Goal: Task Accomplishment & Management: Complete application form

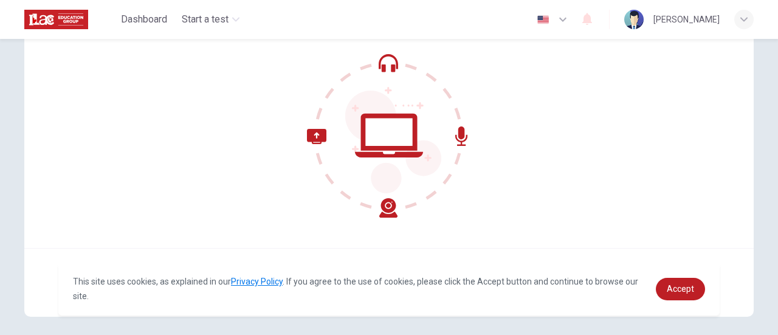
scroll to position [122, 0]
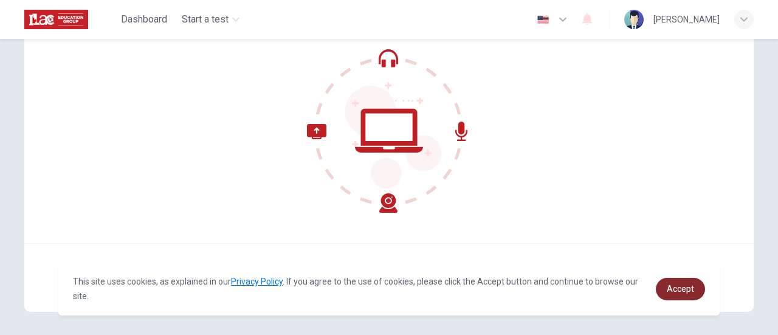
click at [682, 291] on span "Accept" at bounding box center [680, 289] width 27 height 10
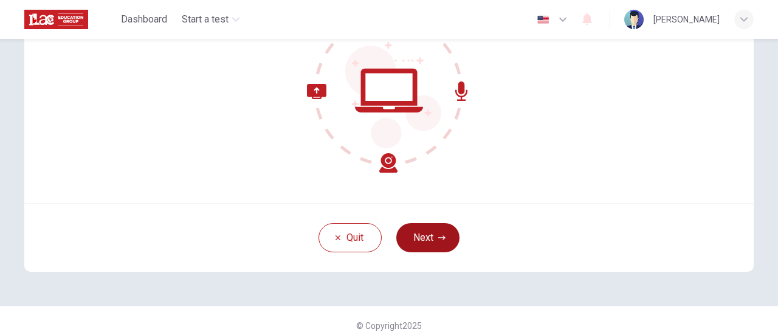
scroll to position [171, 0]
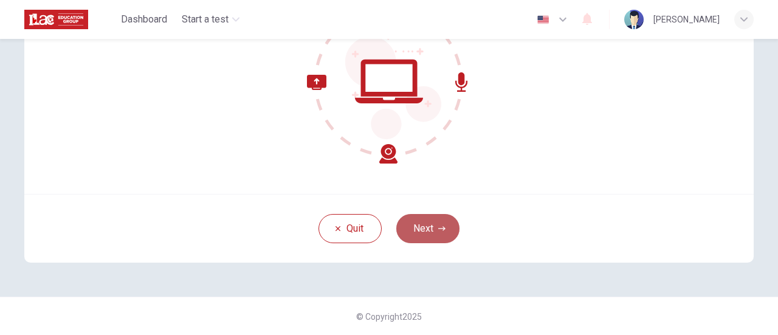
click at [434, 231] on button "Next" at bounding box center [427, 228] width 63 height 29
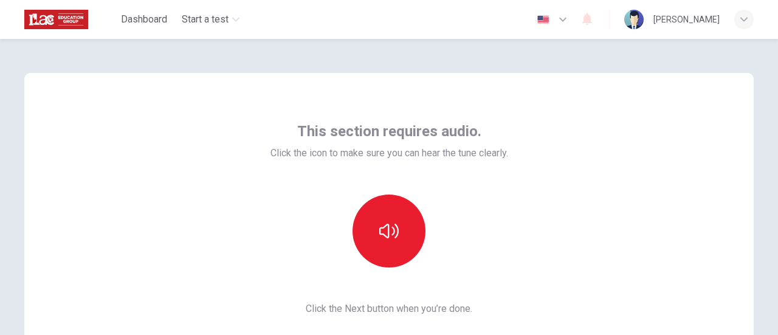
scroll to position [61, 0]
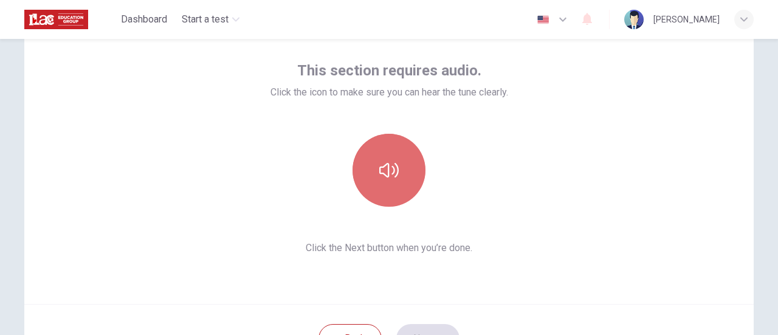
click at [396, 189] on button "button" at bounding box center [389, 170] width 73 height 73
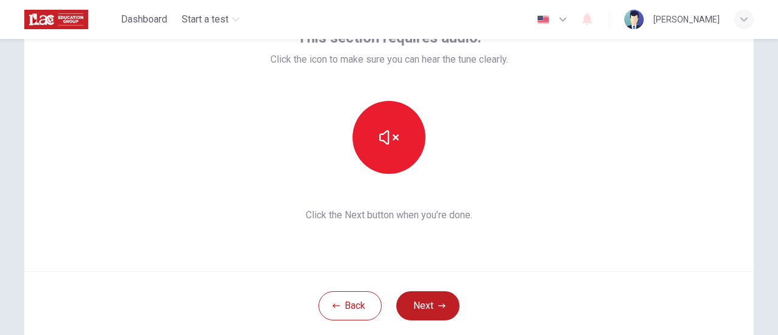
scroll to position [122, 0]
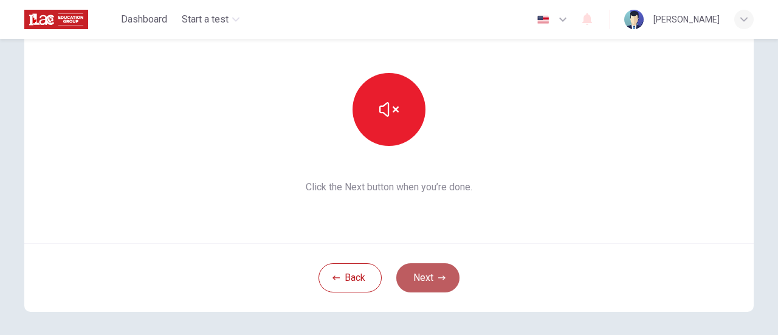
click at [434, 277] on button "Next" at bounding box center [427, 277] width 63 height 29
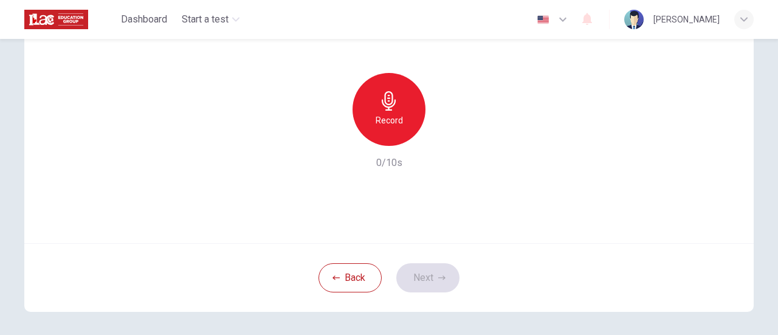
scroll to position [0, 0]
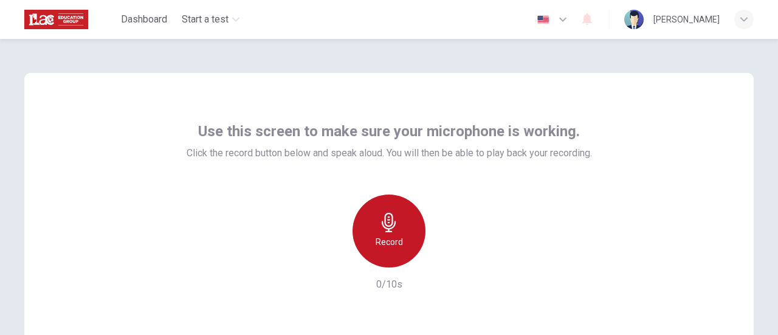
click at [382, 215] on icon "button" at bounding box center [388, 222] width 19 height 19
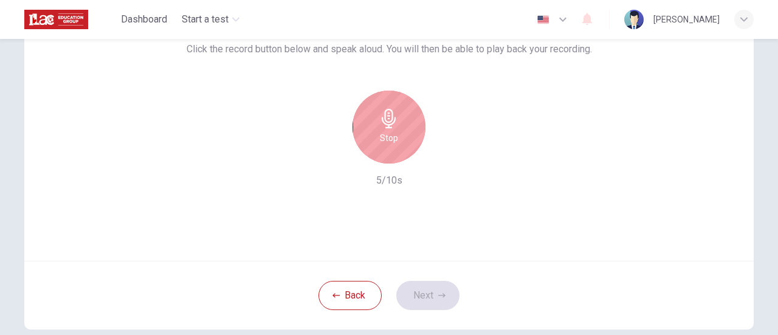
scroll to position [61, 0]
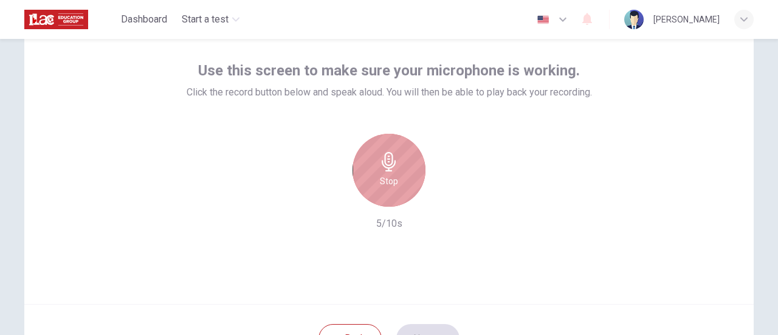
click at [382, 165] on icon "button" at bounding box center [388, 161] width 19 height 19
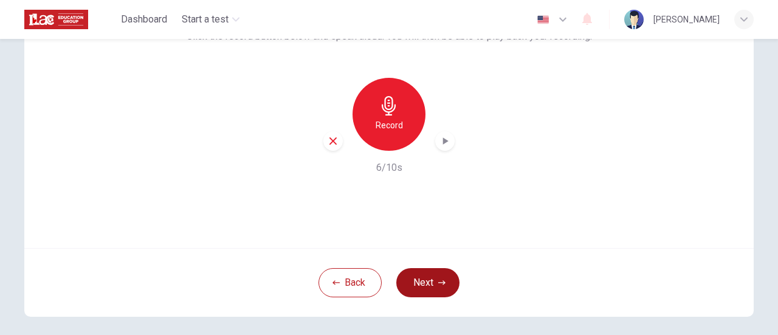
scroll to position [171, 0]
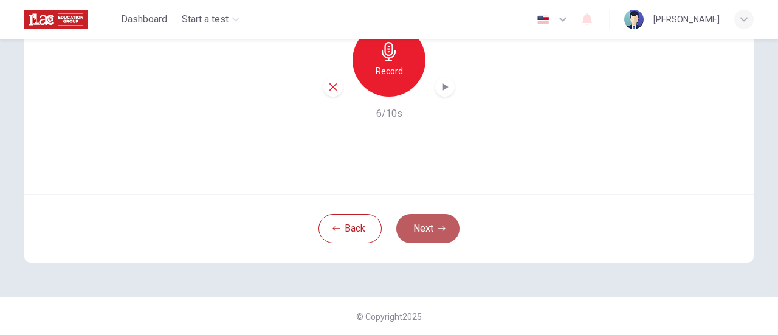
click at [444, 229] on button "Next" at bounding box center [427, 228] width 63 height 29
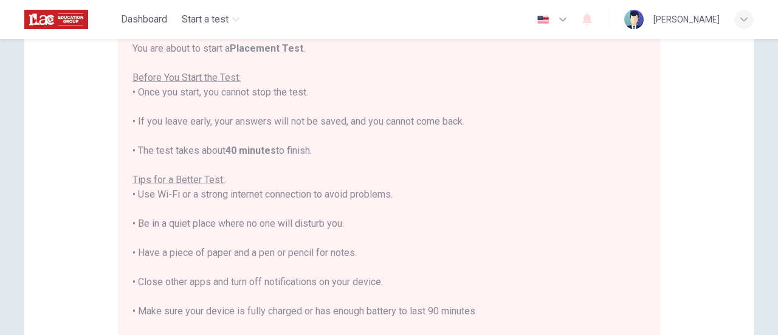
scroll to position [110, 0]
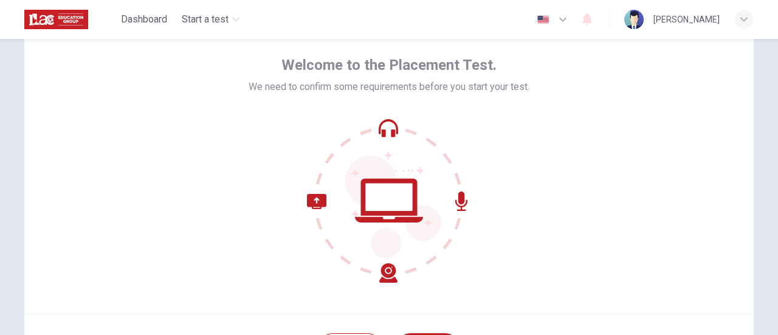
scroll to position [171, 0]
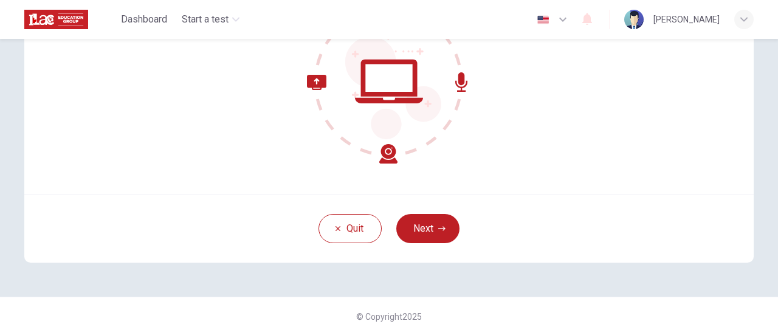
click at [428, 220] on button "Next" at bounding box center [427, 228] width 63 height 29
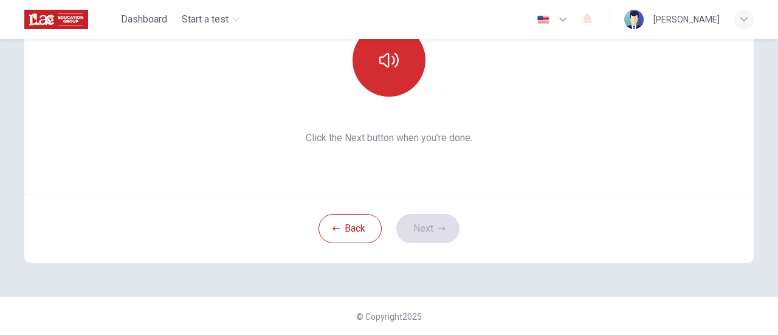
click at [384, 88] on button "button" at bounding box center [389, 60] width 73 height 73
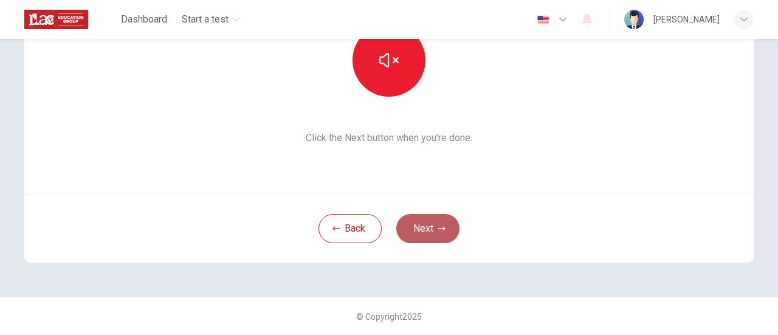
click at [438, 225] on icon "button" at bounding box center [441, 228] width 7 height 7
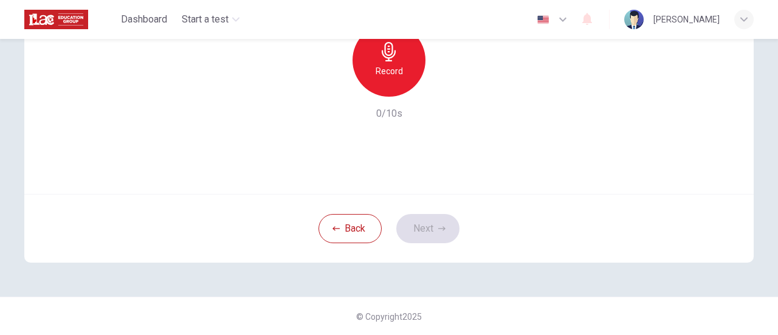
click at [388, 87] on div "Record" at bounding box center [389, 60] width 73 height 73
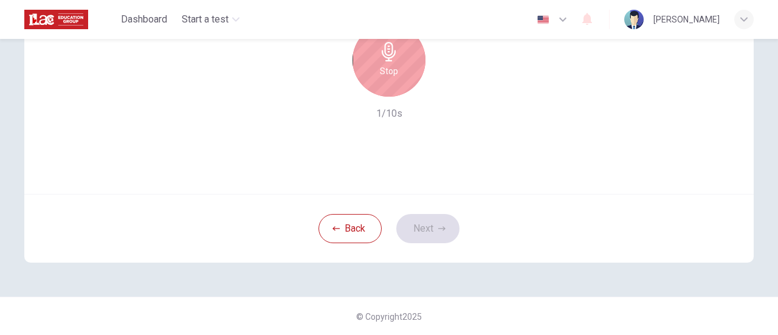
scroll to position [110, 0]
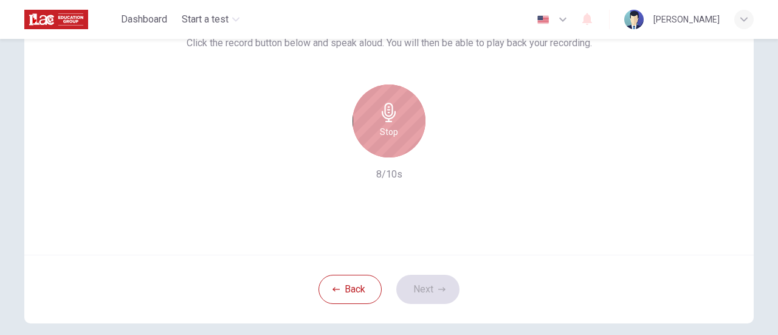
click at [384, 109] on icon "button" at bounding box center [388, 112] width 19 height 19
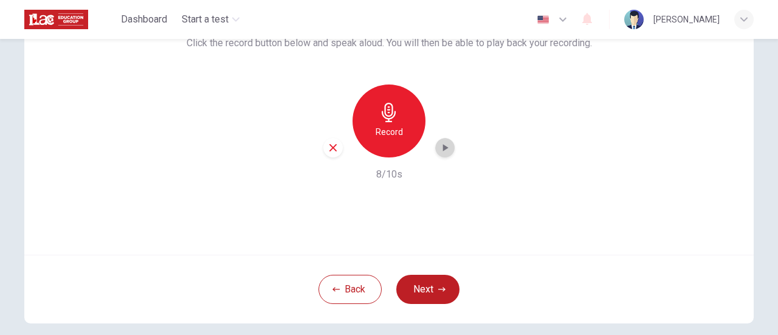
click at [443, 147] on icon "button" at bounding box center [445, 147] width 5 height 7
click at [430, 284] on button "Next" at bounding box center [427, 289] width 63 height 29
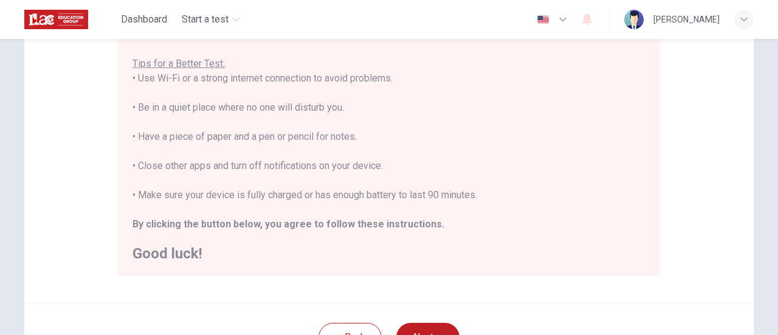
scroll to position [292, 0]
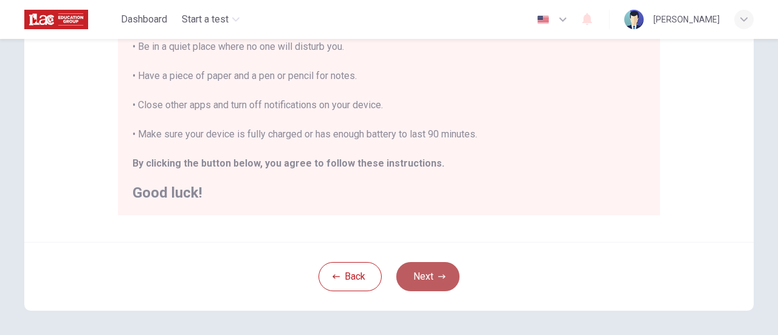
click at [428, 280] on button "Next" at bounding box center [427, 276] width 63 height 29
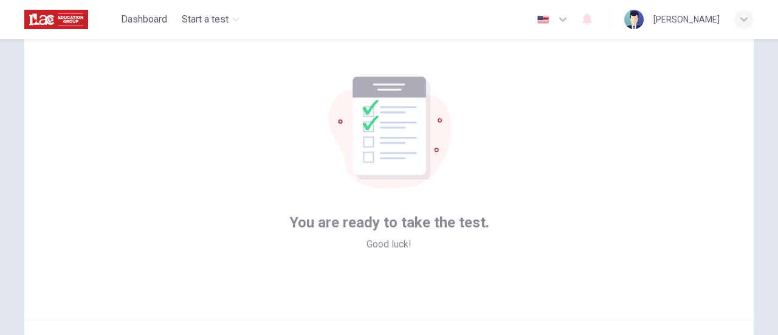
scroll to position [122, 0]
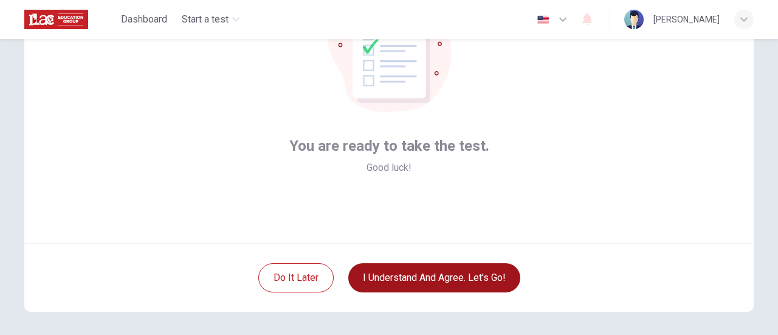
click at [432, 273] on button "I understand and agree. Let’s go!" at bounding box center [434, 277] width 172 height 29
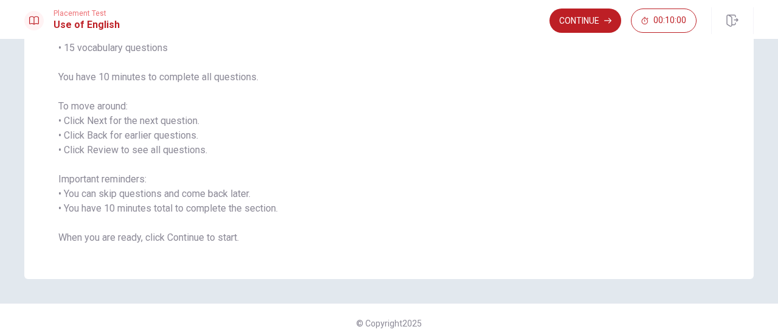
scroll to position [141, 0]
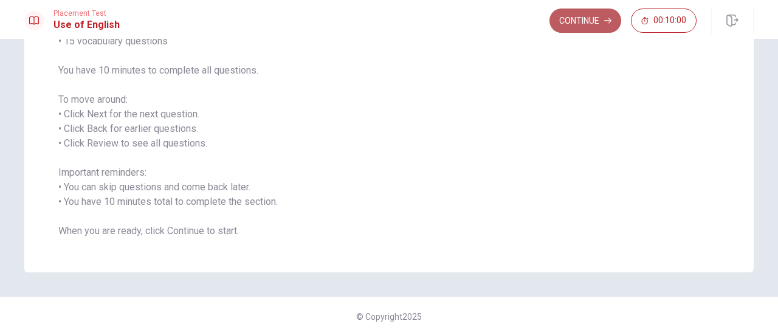
click at [591, 24] on button "Continue" at bounding box center [586, 21] width 72 height 24
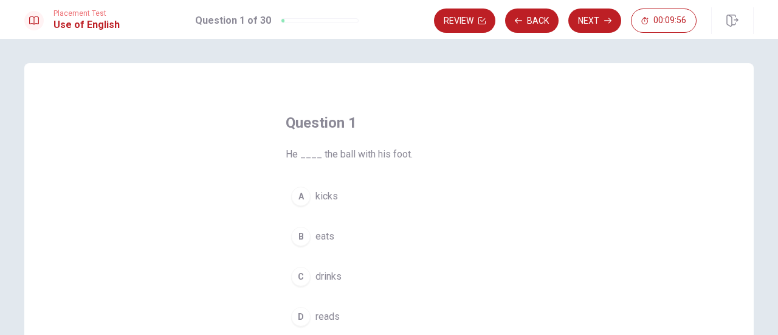
scroll to position [61, 0]
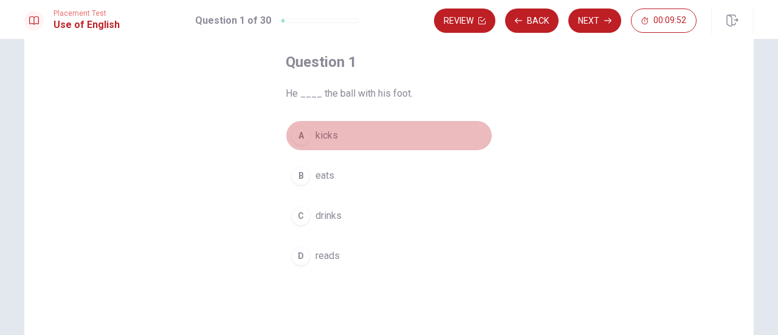
click at [321, 134] on span "kicks" at bounding box center [327, 135] width 22 height 15
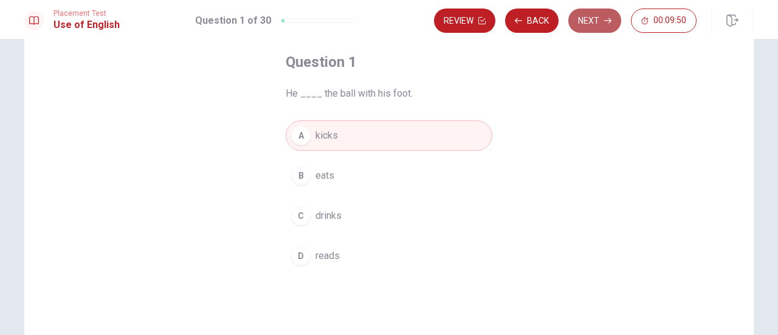
click at [606, 22] on icon "button" at bounding box center [607, 20] width 7 height 7
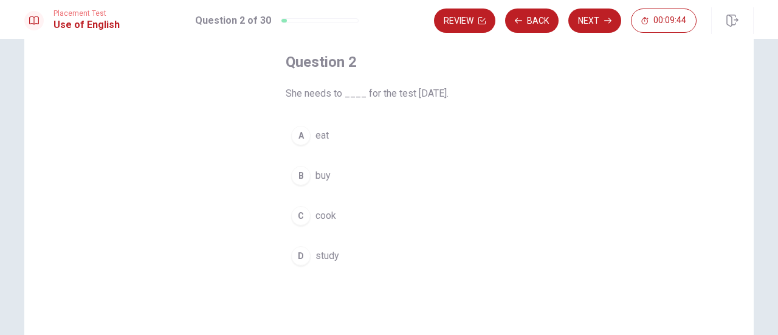
click at [328, 257] on span "study" at bounding box center [328, 256] width 24 height 15
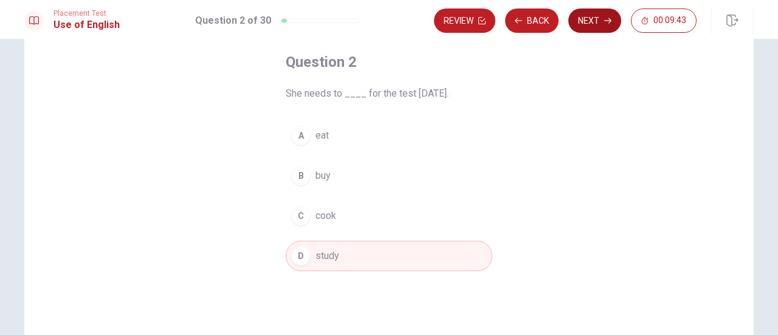
click at [589, 25] on button "Next" at bounding box center [595, 21] width 53 height 24
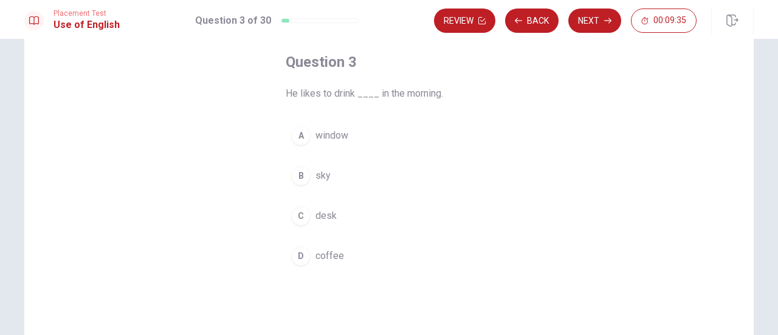
click at [330, 250] on span "coffee" at bounding box center [330, 256] width 29 height 15
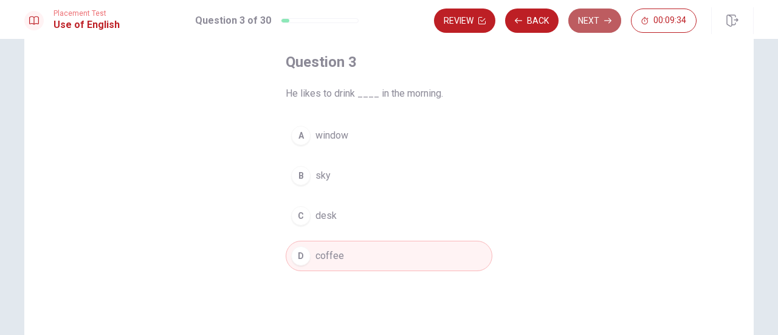
click at [592, 21] on button "Next" at bounding box center [595, 21] width 53 height 24
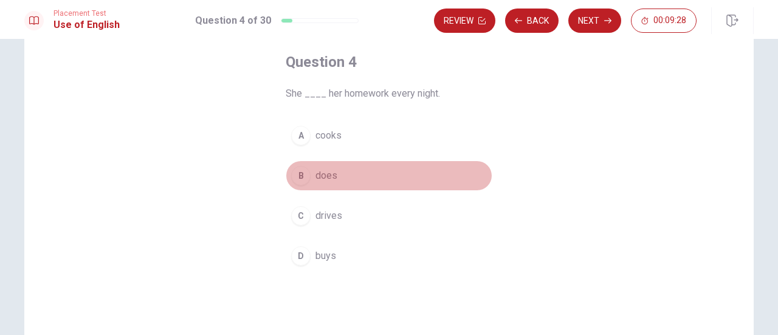
click at [330, 175] on span "does" at bounding box center [327, 175] width 22 height 15
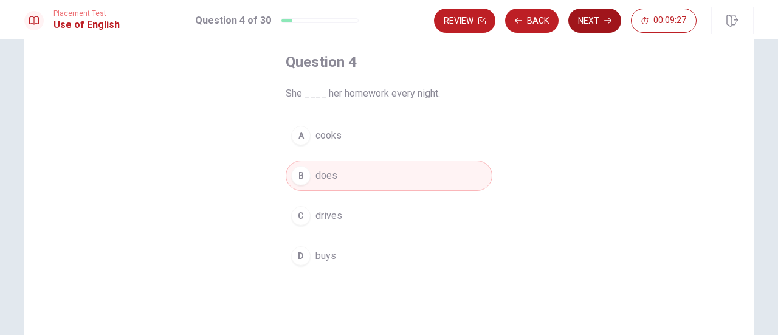
click at [605, 19] on icon "button" at bounding box center [607, 20] width 7 height 7
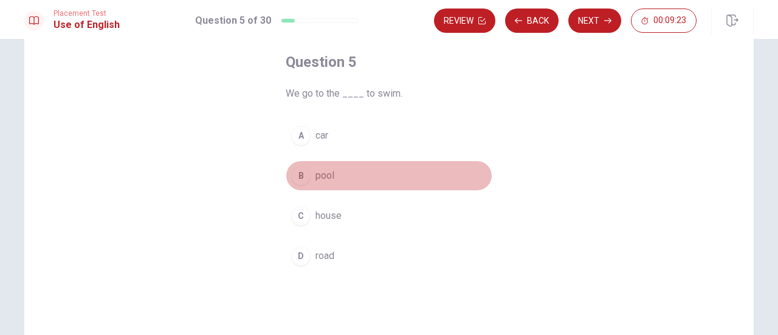
click at [325, 172] on span "pool" at bounding box center [325, 175] width 19 height 15
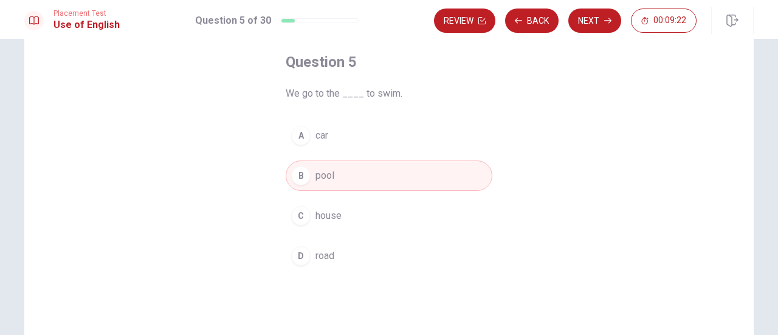
click at [592, 17] on button "Next" at bounding box center [595, 21] width 53 height 24
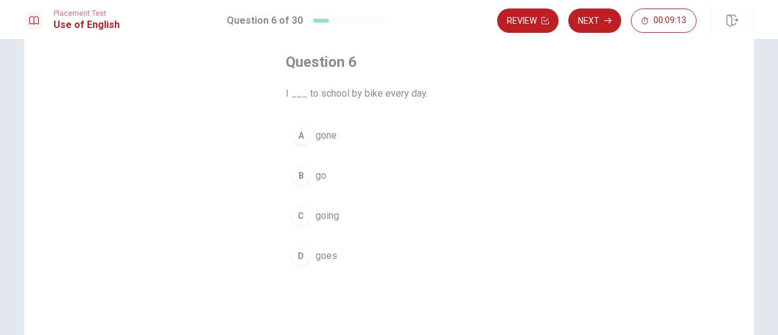
click at [321, 172] on span "go" at bounding box center [321, 175] width 11 height 15
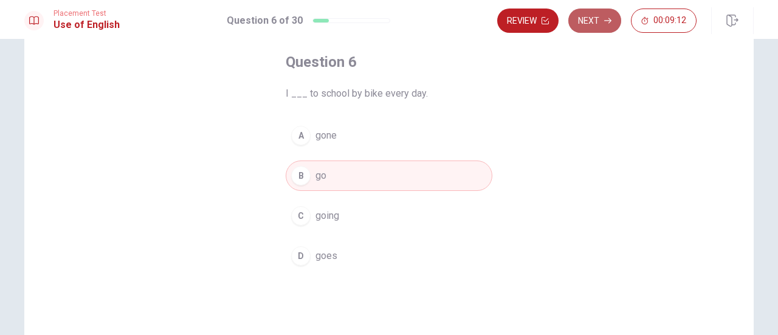
click at [598, 20] on button "Next" at bounding box center [595, 21] width 53 height 24
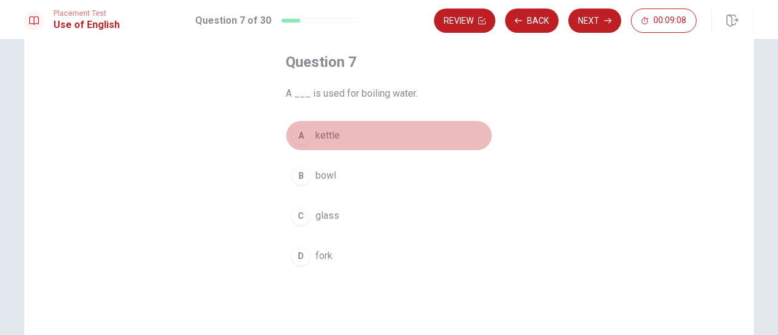
click at [327, 133] on span "kettle" at bounding box center [328, 135] width 24 height 15
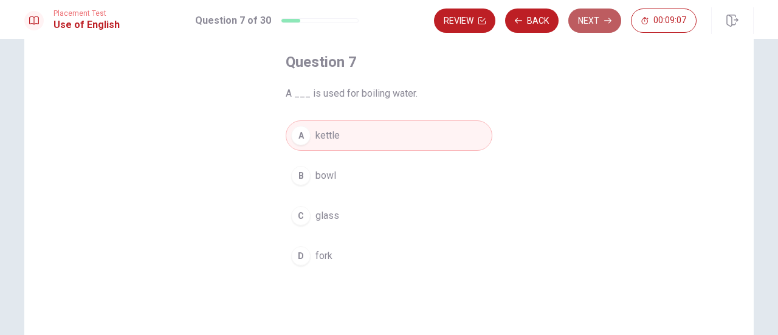
click at [592, 15] on button "Next" at bounding box center [595, 21] width 53 height 24
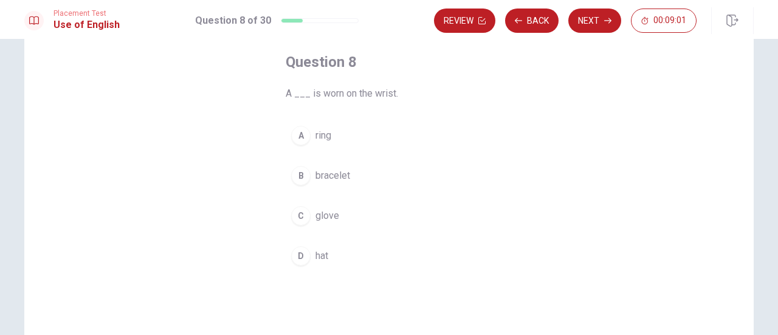
click at [336, 176] on span "bracelet" at bounding box center [333, 175] width 35 height 15
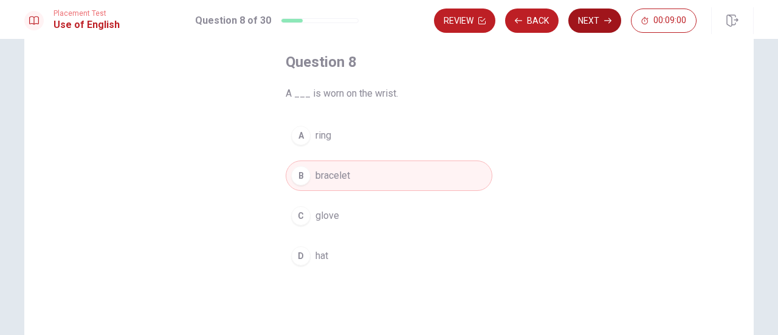
click at [593, 21] on button "Next" at bounding box center [595, 21] width 53 height 24
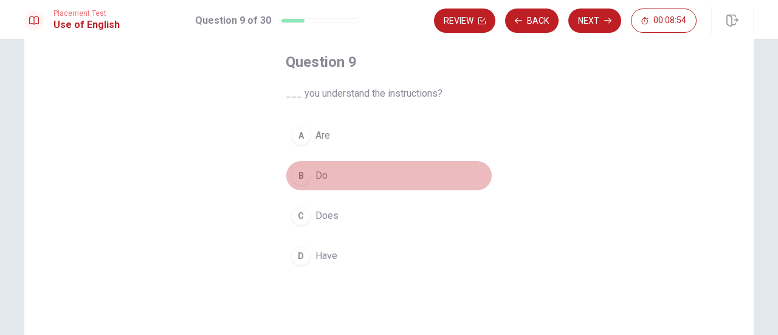
click at [322, 172] on span "Do" at bounding box center [322, 175] width 12 height 15
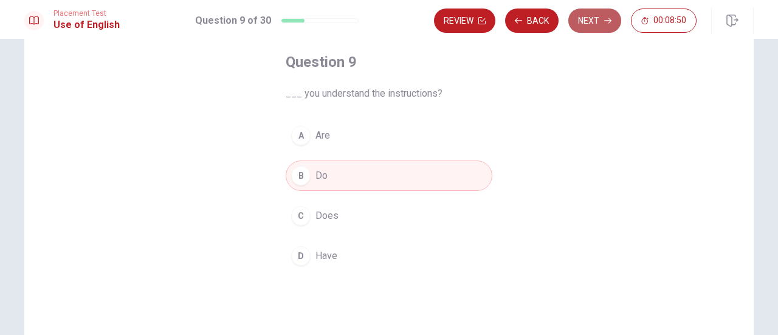
click at [592, 21] on button "Next" at bounding box center [595, 21] width 53 height 24
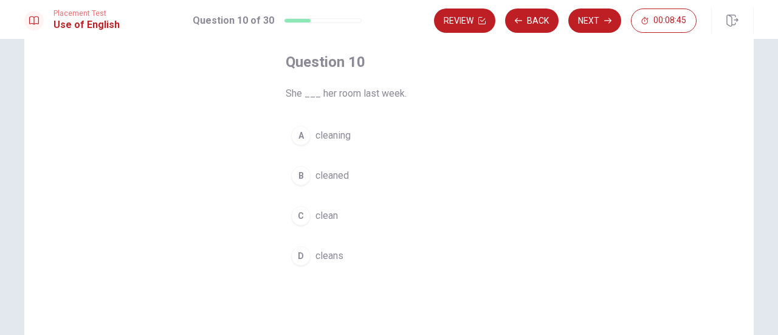
click at [341, 178] on span "cleaned" at bounding box center [332, 175] width 33 height 15
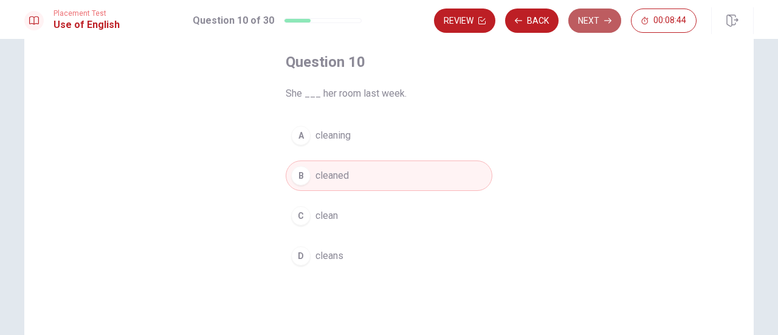
click at [598, 20] on button "Next" at bounding box center [595, 21] width 53 height 24
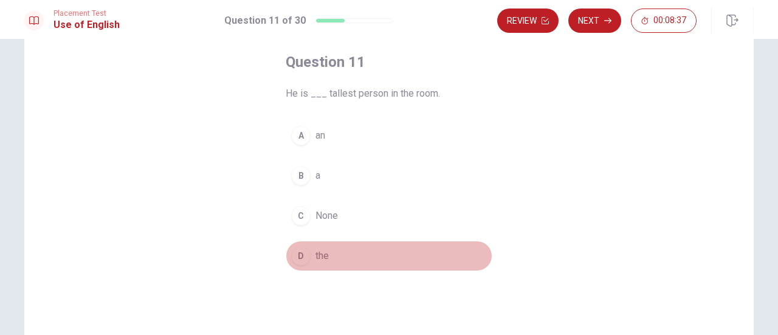
click at [317, 254] on span "the" at bounding box center [322, 256] width 13 height 15
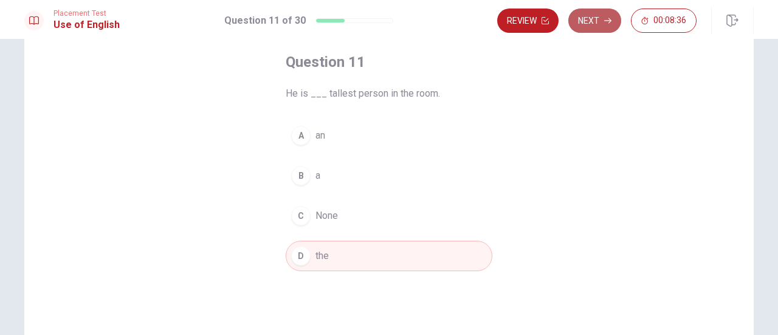
click at [592, 14] on button "Next" at bounding box center [595, 21] width 53 height 24
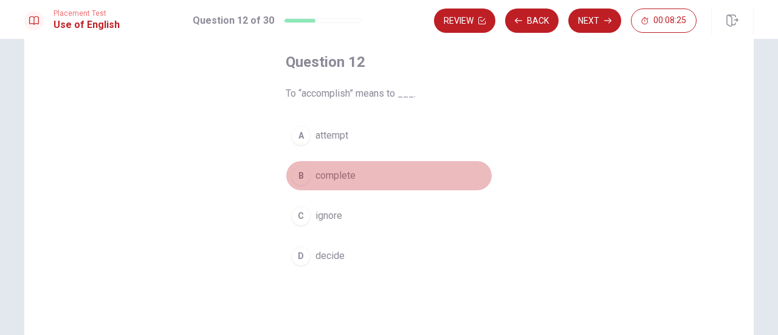
click at [344, 175] on span "complete" at bounding box center [336, 175] width 40 height 15
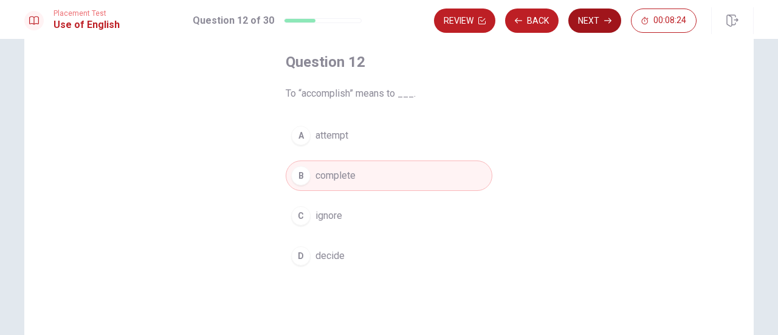
click at [583, 23] on button "Next" at bounding box center [595, 21] width 53 height 24
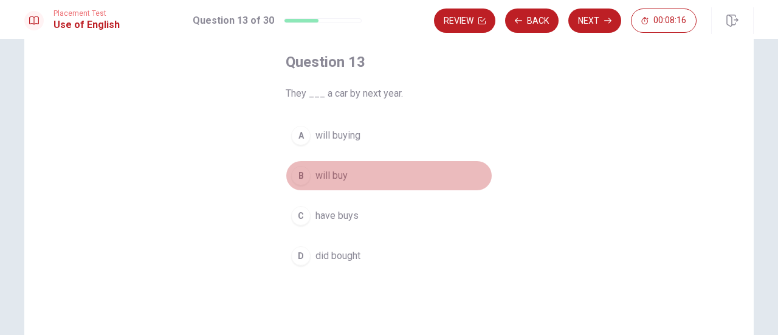
click at [339, 171] on span "will buy" at bounding box center [332, 175] width 32 height 15
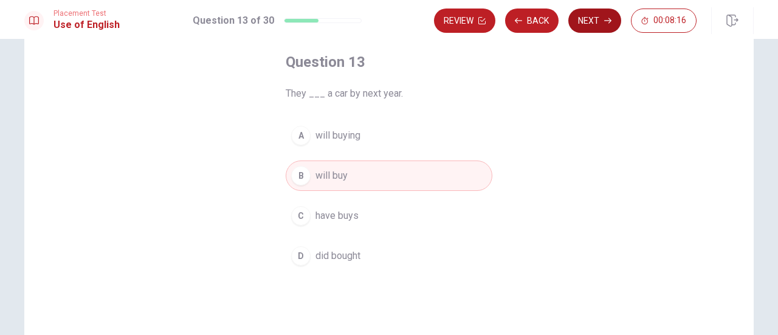
click at [596, 22] on button "Next" at bounding box center [595, 21] width 53 height 24
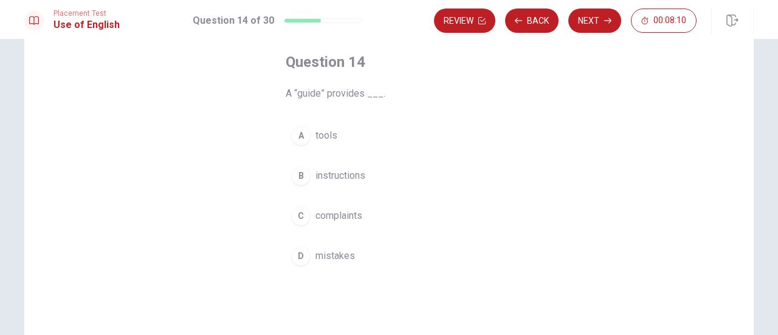
click at [351, 175] on span "instructions" at bounding box center [341, 175] width 50 height 15
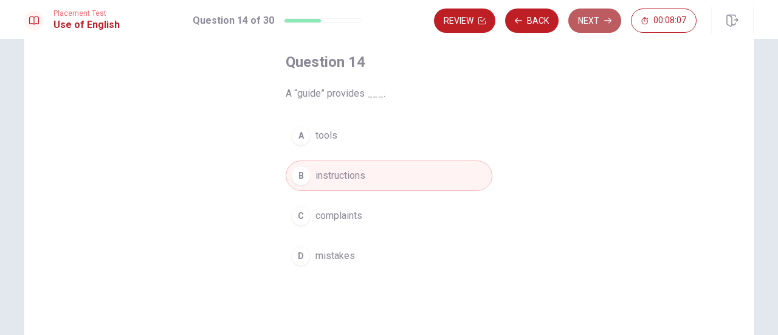
click at [595, 16] on button "Next" at bounding box center [595, 21] width 53 height 24
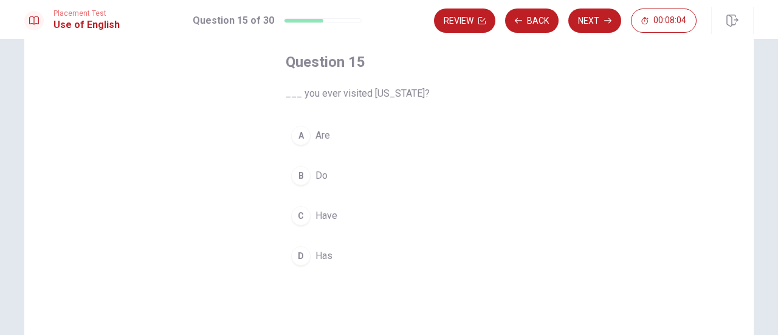
click at [328, 210] on span "Have" at bounding box center [327, 216] width 22 height 15
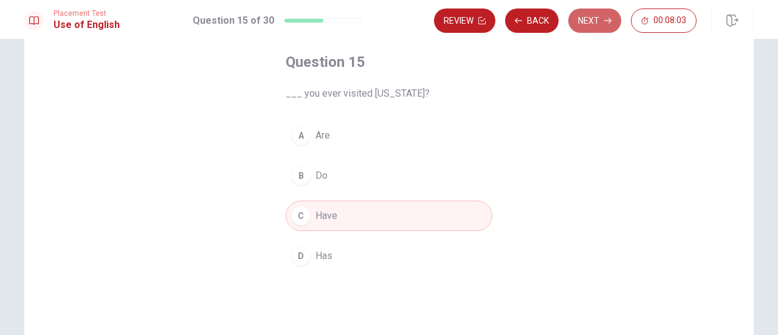
click at [581, 19] on button "Next" at bounding box center [595, 21] width 53 height 24
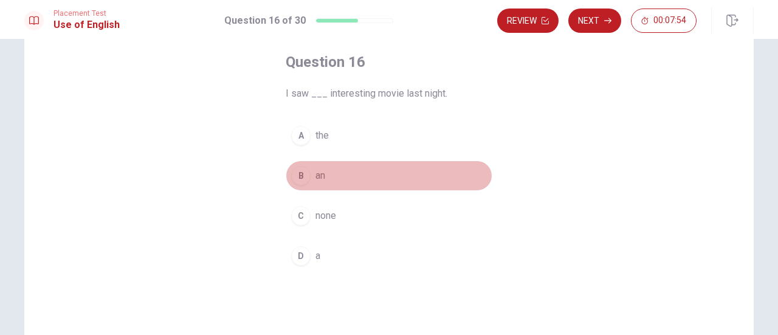
click at [316, 173] on span "an" at bounding box center [321, 175] width 10 height 15
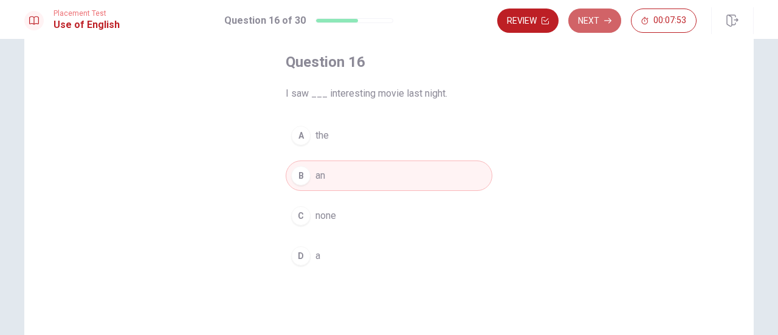
click at [584, 15] on button "Next" at bounding box center [595, 21] width 53 height 24
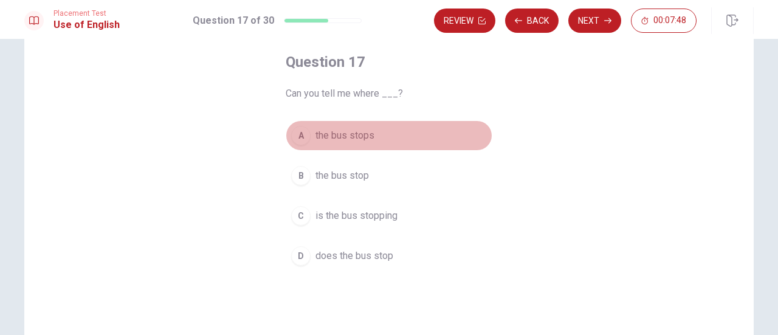
click at [357, 131] on span "the bus stops" at bounding box center [345, 135] width 59 height 15
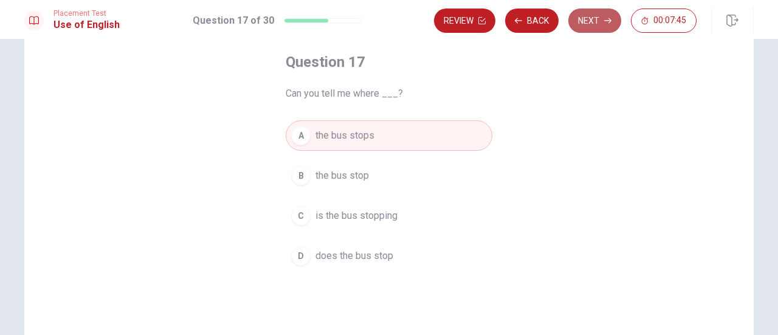
click at [592, 22] on button "Next" at bounding box center [595, 21] width 53 height 24
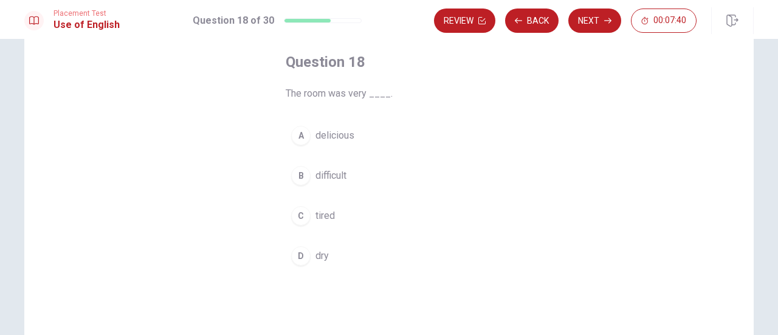
click at [319, 253] on span "dry" at bounding box center [322, 256] width 13 height 15
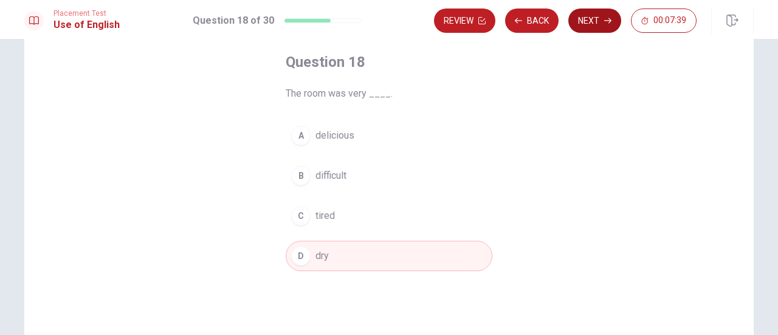
click at [589, 15] on button "Next" at bounding box center [595, 21] width 53 height 24
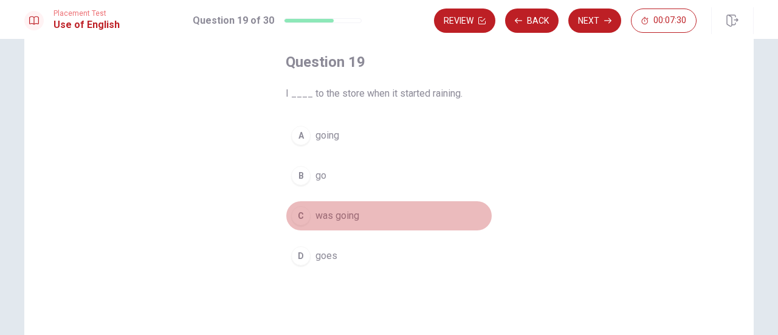
click at [339, 217] on span "was going" at bounding box center [338, 216] width 44 height 15
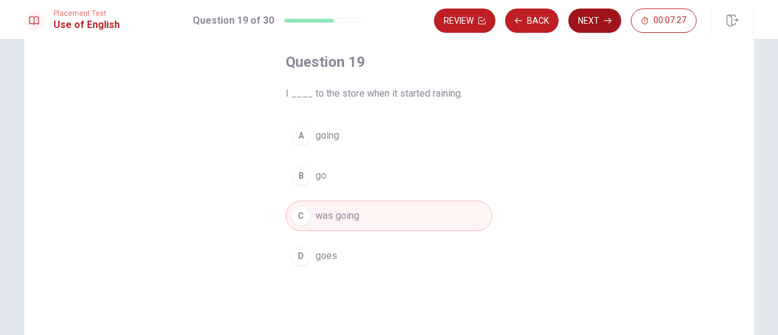
click at [590, 18] on button "Next" at bounding box center [595, 21] width 53 height 24
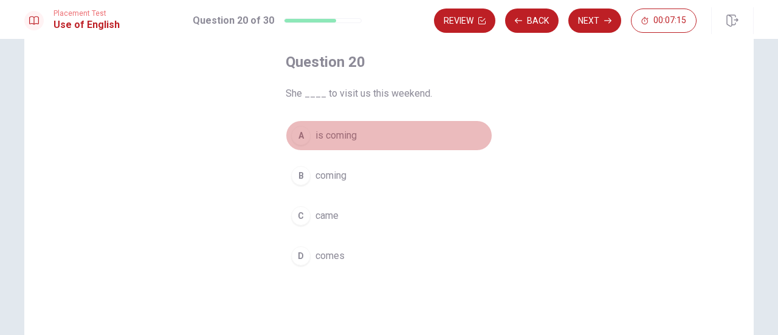
click at [344, 136] on span "is coming" at bounding box center [336, 135] width 41 height 15
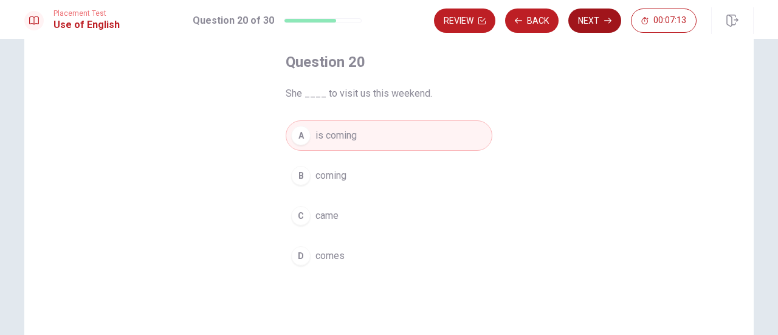
click at [591, 21] on button "Next" at bounding box center [595, 21] width 53 height 24
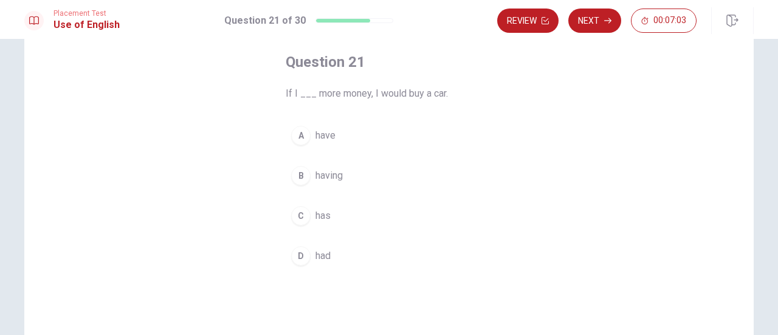
click at [321, 254] on span "had" at bounding box center [323, 256] width 15 height 15
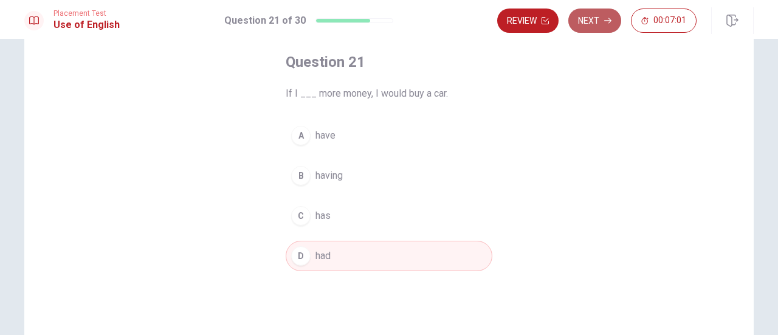
click at [591, 21] on button "Next" at bounding box center [595, 21] width 53 height 24
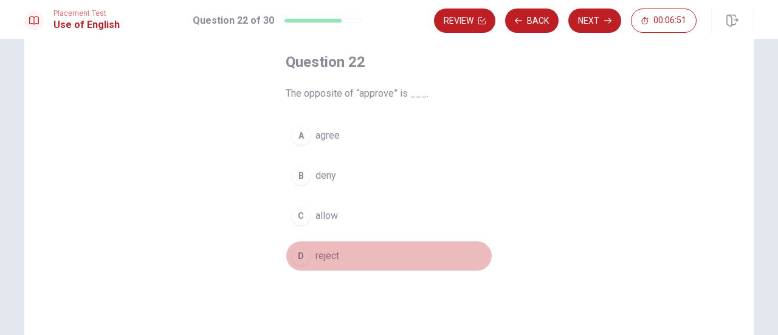
click at [323, 254] on span "reject" at bounding box center [328, 256] width 24 height 15
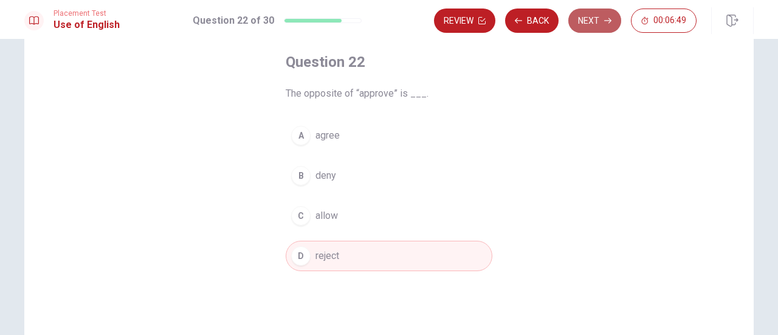
click at [590, 21] on button "Next" at bounding box center [595, 21] width 53 height 24
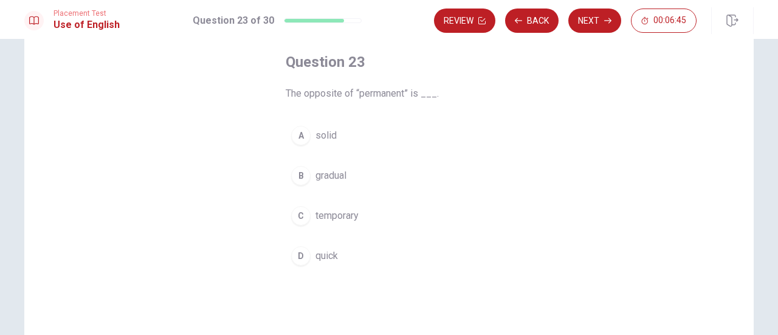
click at [345, 215] on span "temporary" at bounding box center [337, 216] width 43 height 15
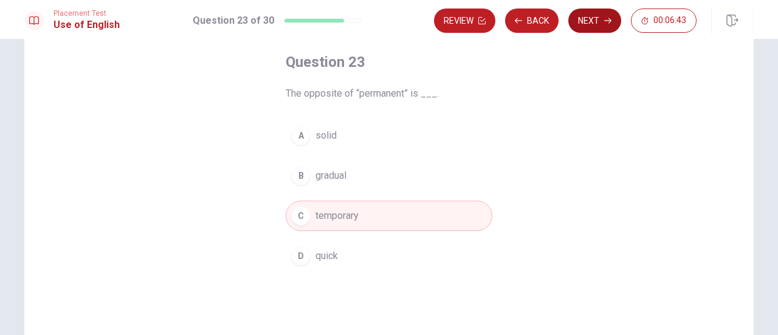
click at [607, 23] on icon "button" at bounding box center [607, 20] width 7 height 7
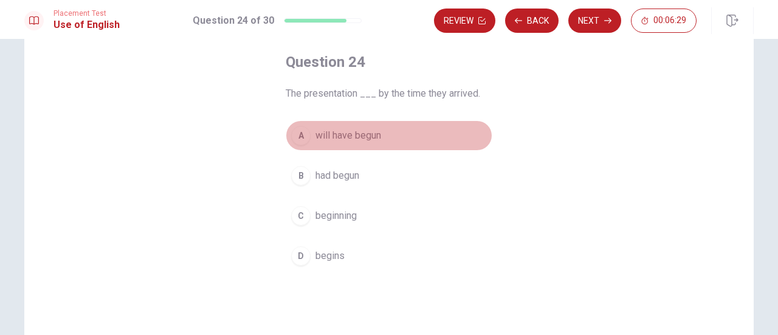
click at [367, 136] on span "will have begun" at bounding box center [349, 135] width 66 height 15
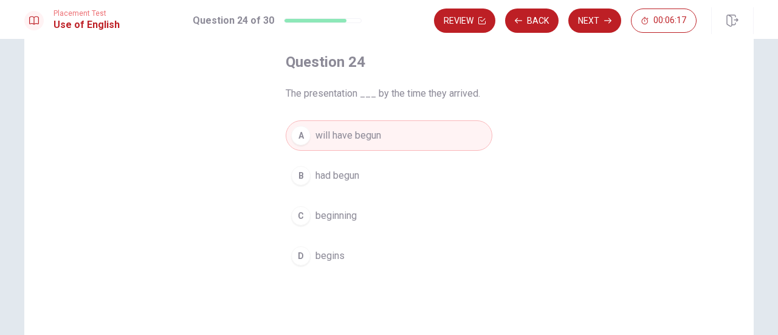
click at [353, 175] on span "had begun" at bounding box center [338, 175] width 44 height 15
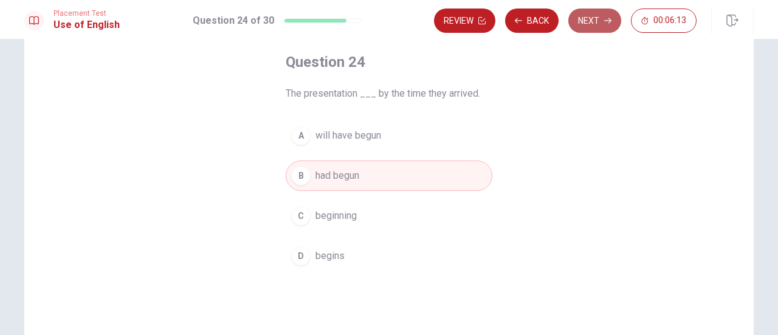
click at [592, 21] on button "Next" at bounding box center [595, 21] width 53 height 24
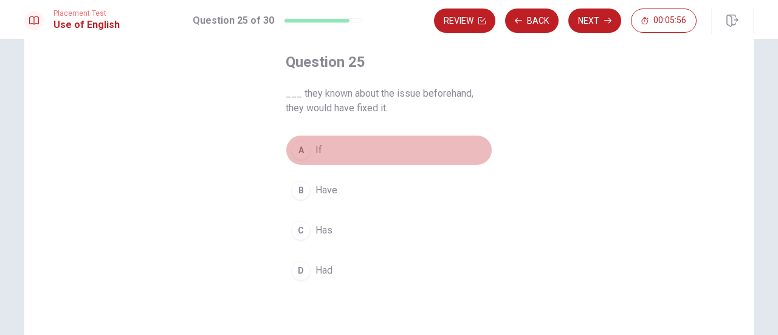
click at [317, 147] on span "If" at bounding box center [319, 150] width 7 height 15
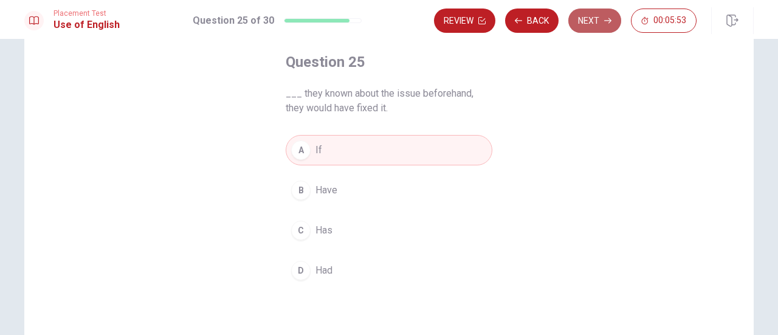
click at [594, 21] on button "Next" at bounding box center [595, 21] width 53 height 24
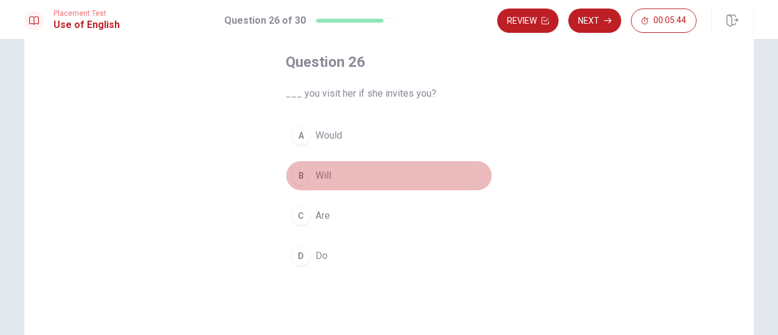
click at [320, 173] on span "Will" at bounding box center [324, 175] width 16 height 15
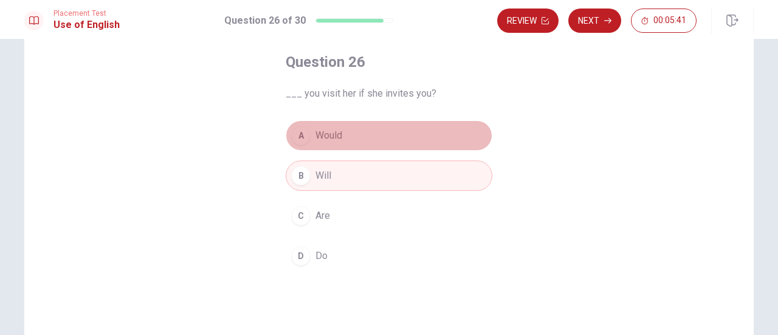
click at [334, 136] on span "Would" at bounding box center [329, 135] width 27 height 15
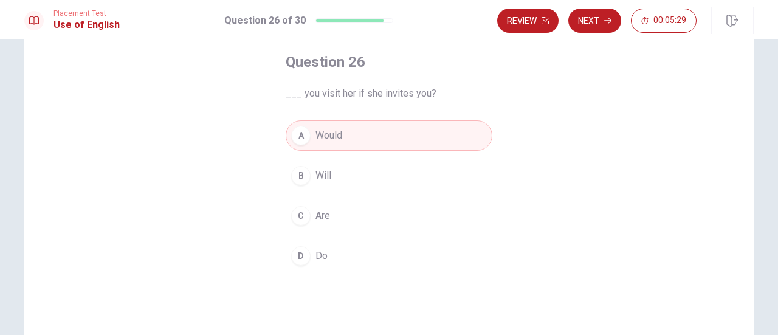
click at [331, 174] on button "B Will" at bounding box center [389, 176] width 207 height 30
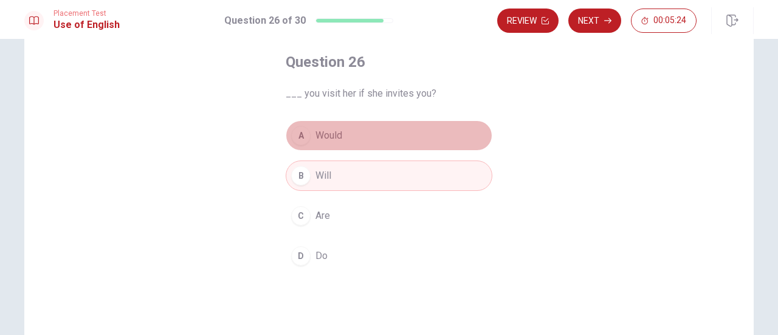
click at [334, 133] on span "Would" at bounding box center [329, 135] width 27 height 15
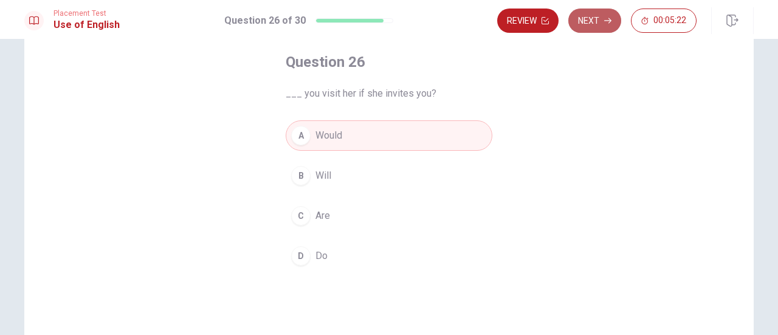
click at [601, 23] on button "Next" at bounding box center [595, 21] width 53 height 24
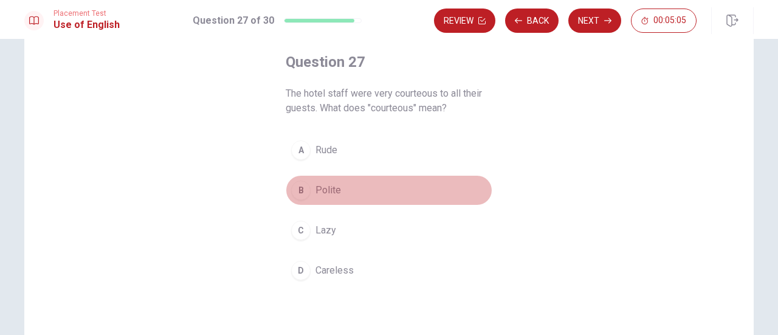
click at [328, 187] on span "Polite" at bounding box center [329, 190] width 26 height 15
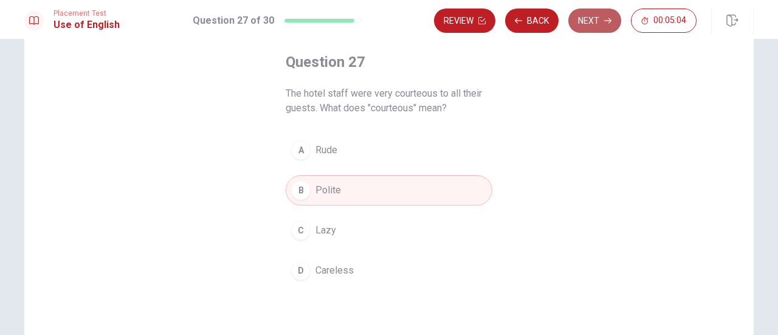
click at [598, 21] on button "Next" at bounding box center [595, 21] width 53 height 24
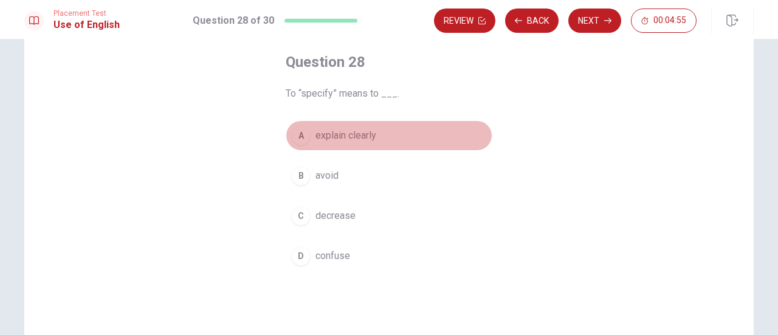
click at [353, 135] on span "explain clearly" at bounding box center [346, 135] width 61 height 15
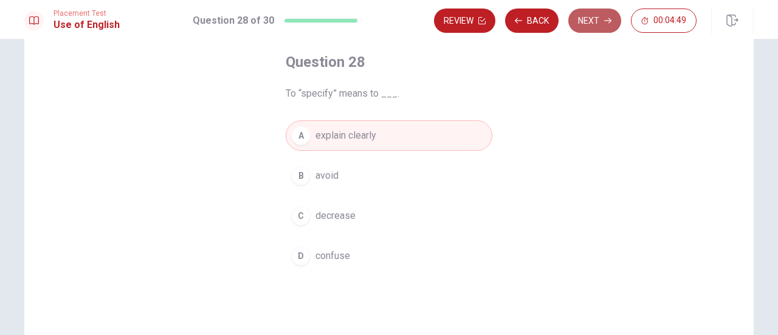
click at [603, 18] on button "Next" at bounding box center [595, 21] width 53 height 24
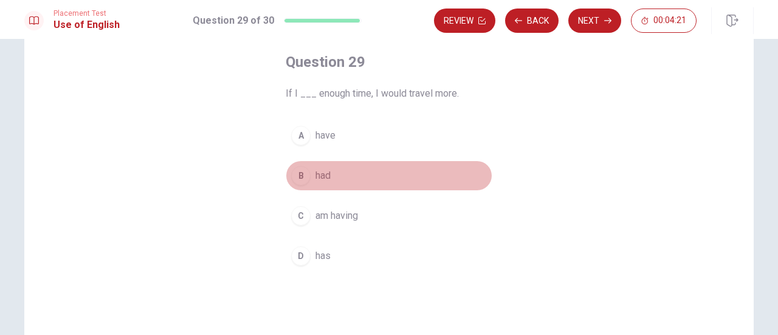
click at [316, 176] on span "had" at bounding box center [323, 175] width 15 height 15
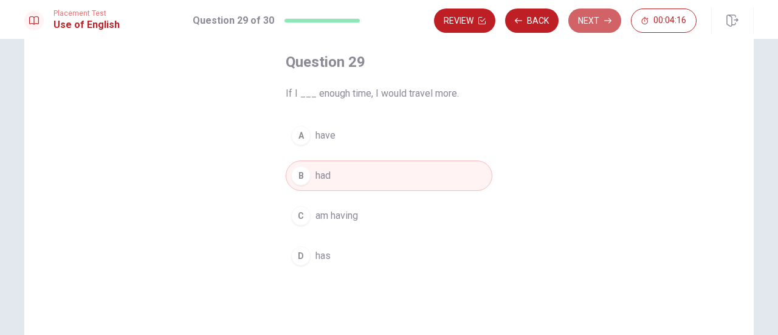
click at [609, 21] on icon "button" at bounding box center [607, 20] width 7 height 7
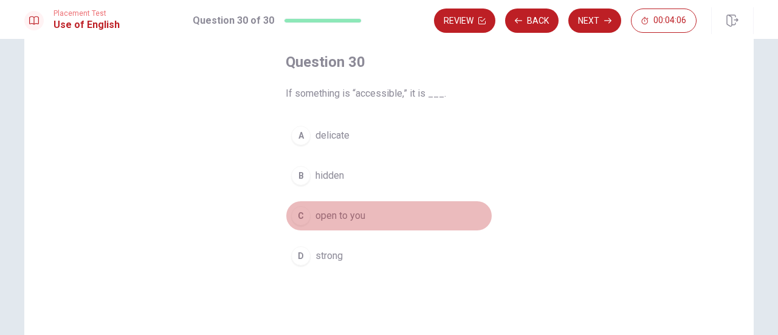
click at [343, 217] on span "open to you" at bounding box center [341, 216] width 50 height 15
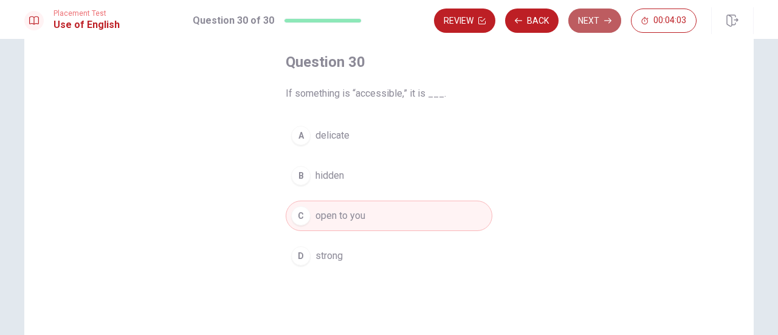
click at [585, 22] on button "Next" at bounding box center [595, 21] width 53 height 24
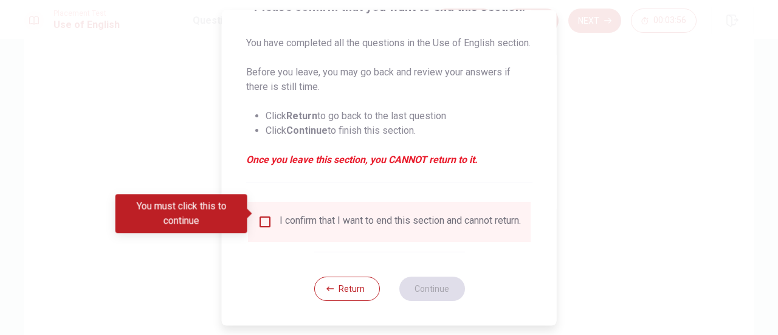
scroll to position [133, 0]
click at [345, 289] on button "Return" at bounding box center [347, 289] width 66 height 24
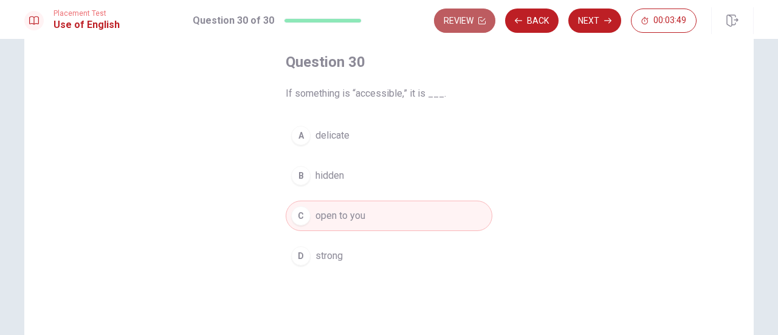
click at [480, 16] on button "Review" at bounding box center [464, 21] width 61 height 24
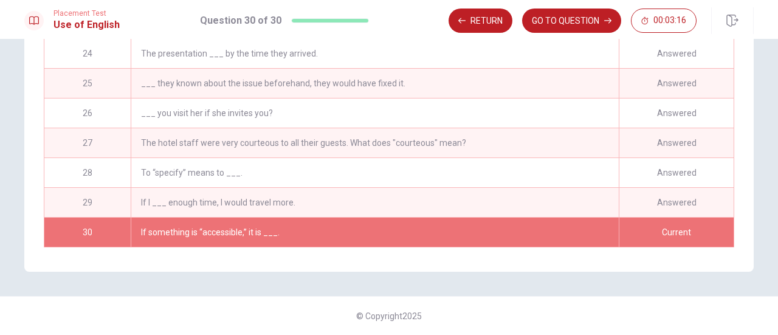
scroll to position [279, 0]
click at [243, 223] on div "If something is “accessible,” it is ___." at bounding box center [375, 232] width 488 height 29
click at [573, 21] on button "GO TO QUESTION" at bounding box center [571, 21] width 99 height 24
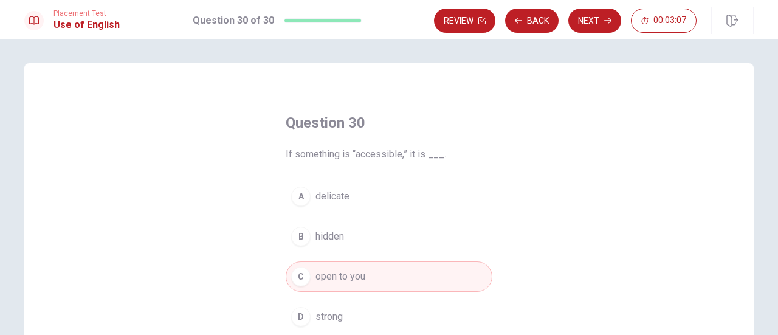
scroll to position [61, 0]
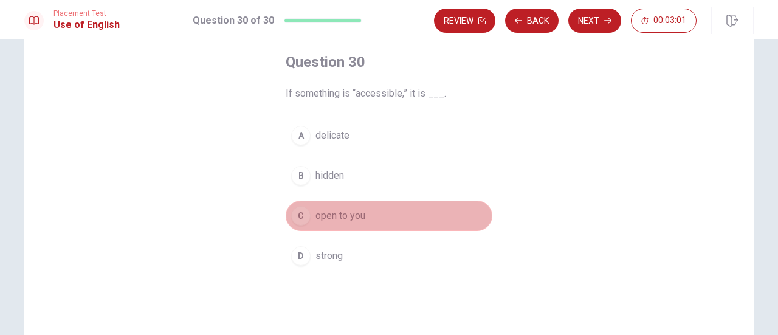
click at [345, 216] on span "open to you" at bounding box center [341, 216] width 50 height 15
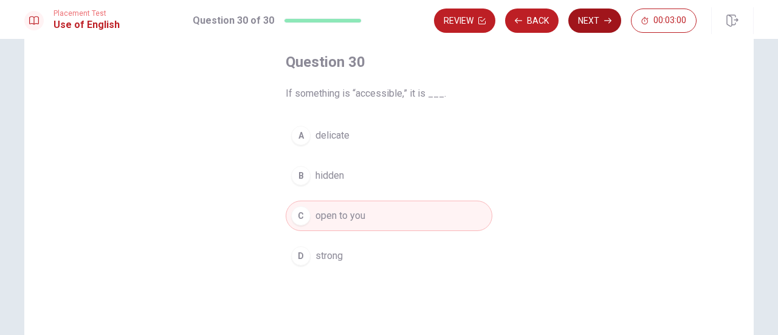
click at [595, 22] on button "Next" at bounding box center [595, 21] width 53 height 24
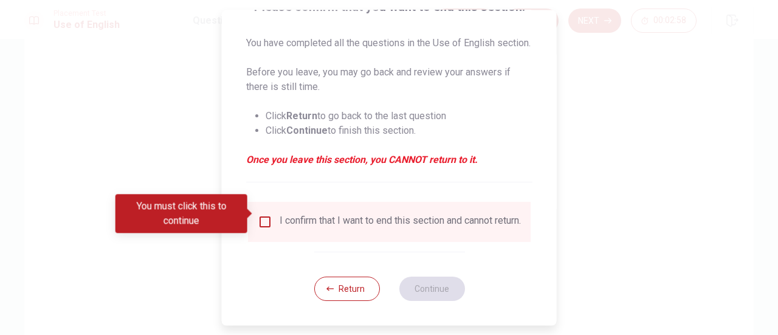
scroll to position [133, 0]
click at [266, 215] on input "You must click this to continue" at bounding box center [265, 222] width 15 height 15
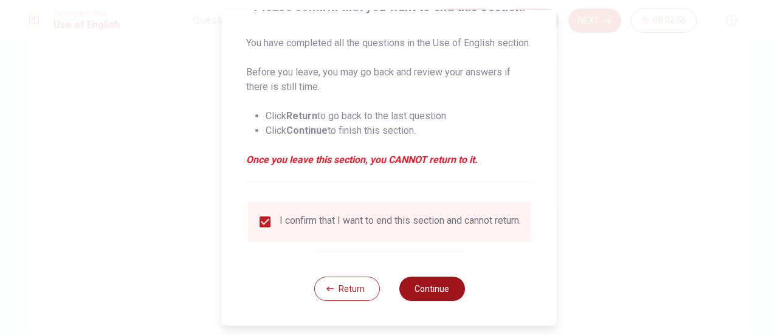
click at [435, 282] on button "Continue" at bounding box center [432, 289] width 66 height 24
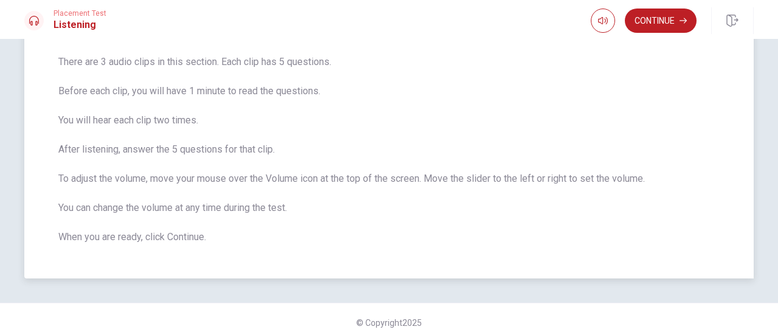
scroll to position [97, 0]
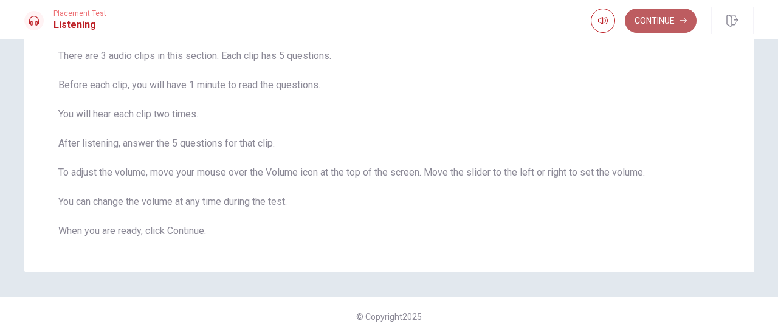
click at [656, 22] on button "Continue" at bounding box center [661, 21] width 72 height 24
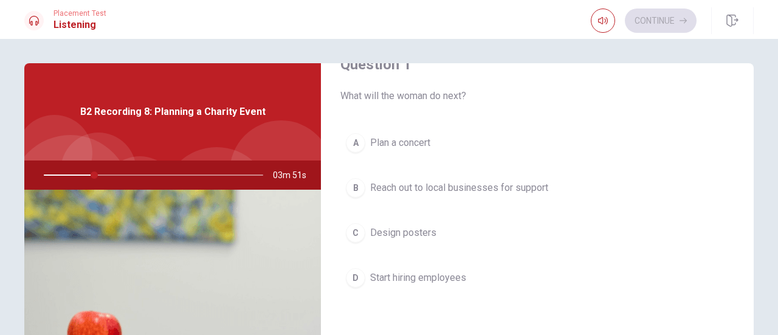
scroll to position [61, 0]
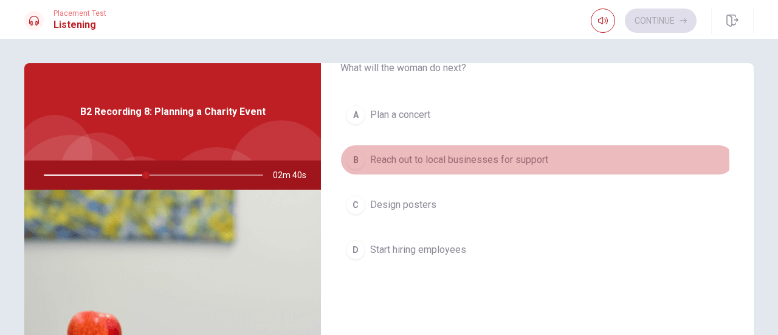
click at [479, 161] on span "Reach out to local businesses for support" at bounding box center [459, 160] width 178 height 15
click at [496, 162] on span "Reach out to local businesses for support" at bounding box center [459, 160] width 178 height 15
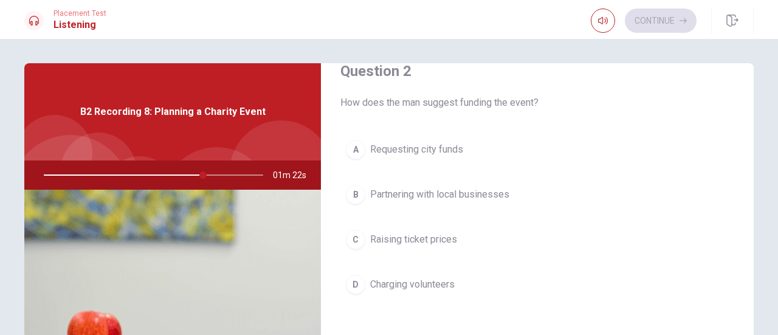
scroll to position [365, 0]
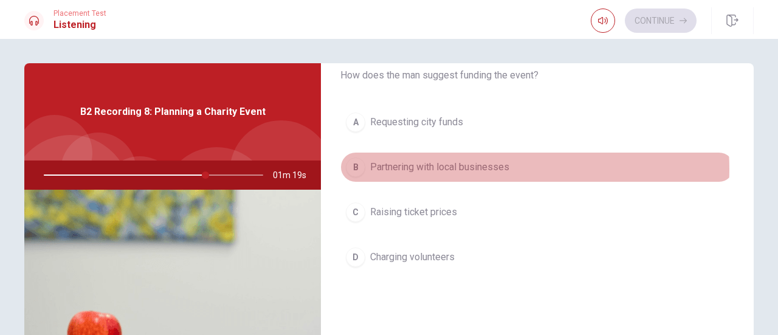
click at [483, 167] on span "Partnering with local businesses" at bounding box center [439, 167] width 139 height 15
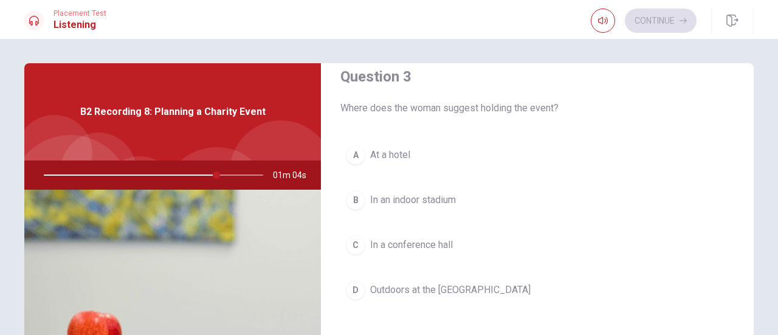
scroll to position [669, 0]
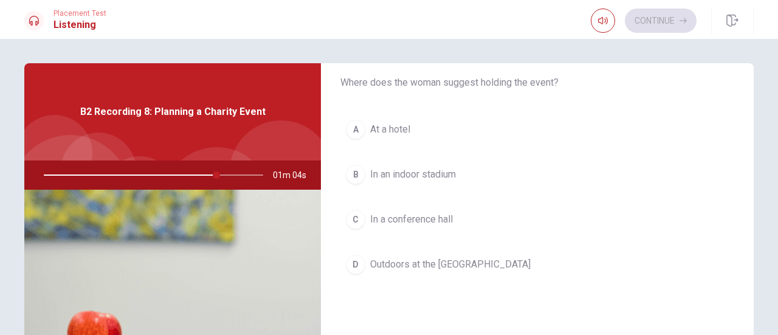
click at [460, 257] on span "Outdoors at the [GEOGRAPHIC_DATA]" at bounding box center [450, 264] width 161 height 15
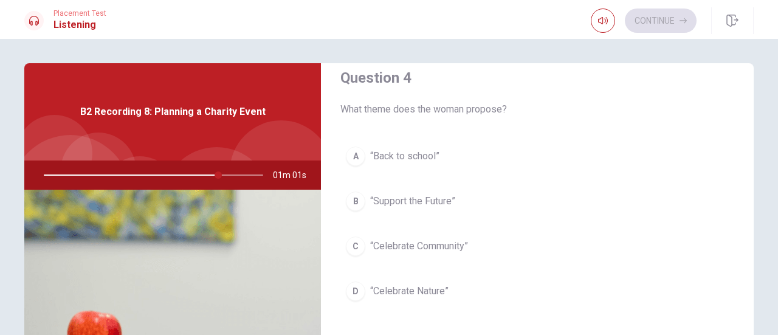
scroll to position [973, 0]
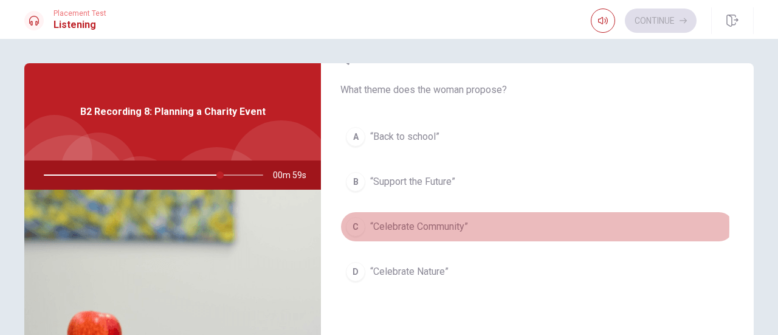
click at [454, 220] on span "“Celebrate Community”" at bounding box center [419, 227] width 98 height 15
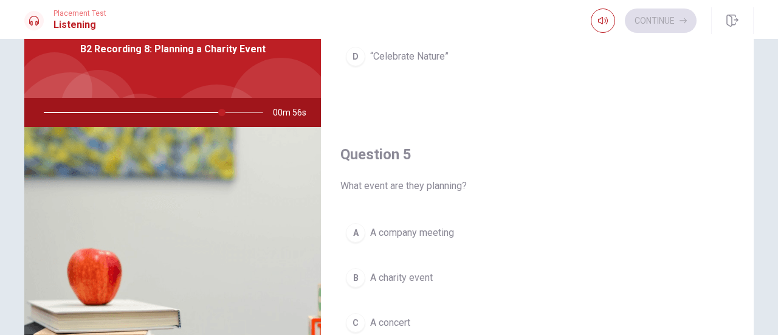
scroll to position [122, 0]
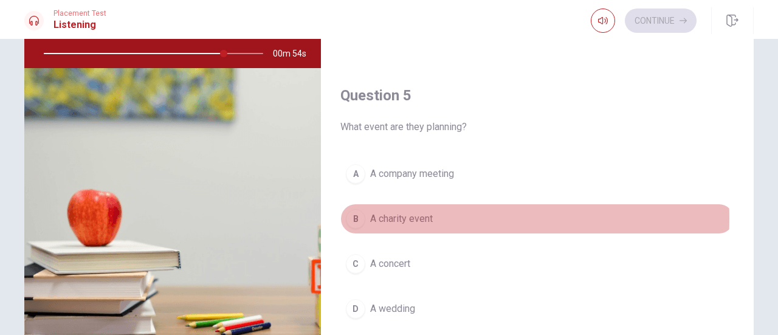
click at [424, 212] on span "A charity event" at bounding box center [401, 219] width 63 height 15
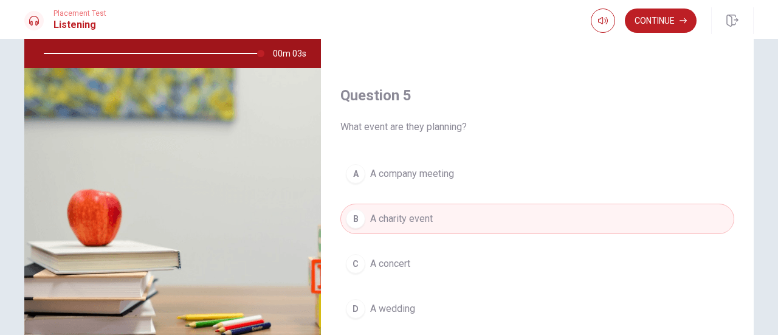
scroll to position [214, 0]
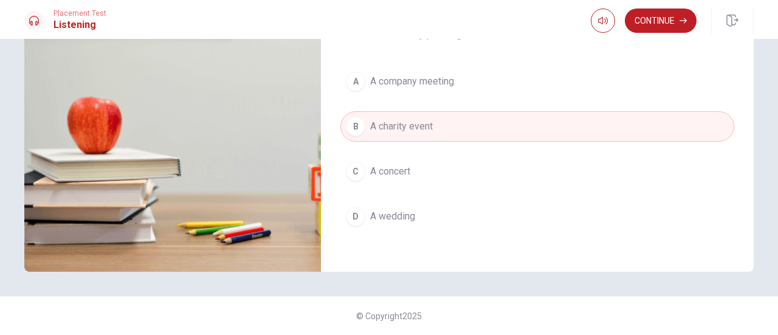
type input "0"
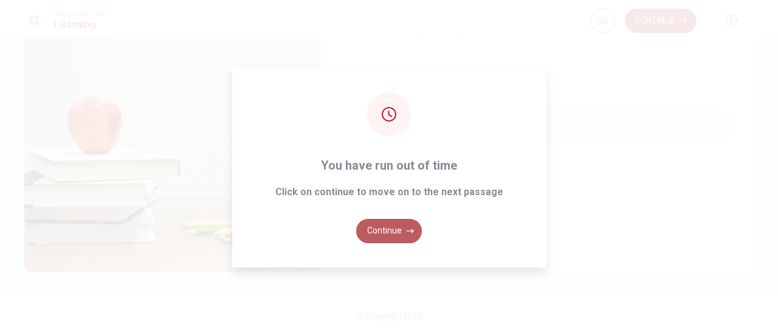
click at [386, 229] on button "Continue" at bounding box center [389, 231] width 66 height 24
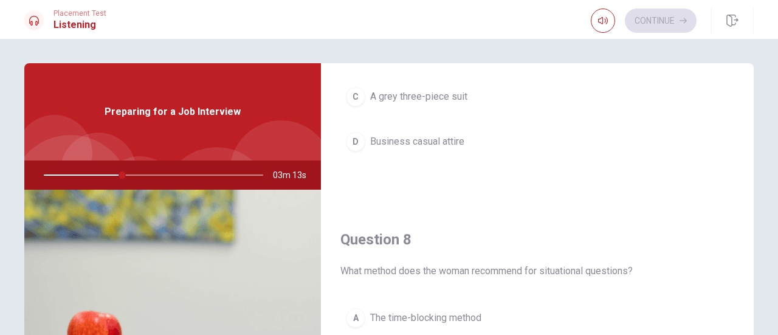
scroll to position [547, 0]
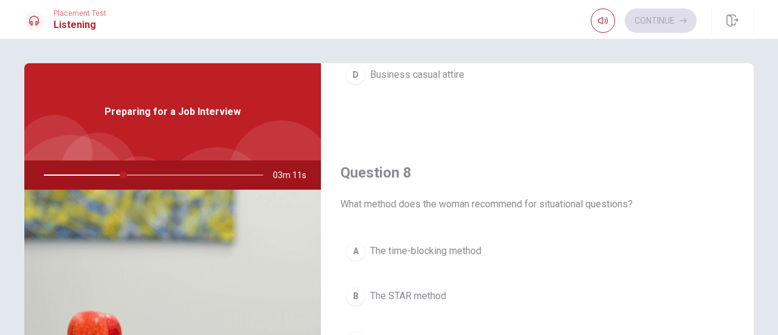
click at [425, 289] on span "The STAR method" at bounding box center [408, 296] width 76 height 15
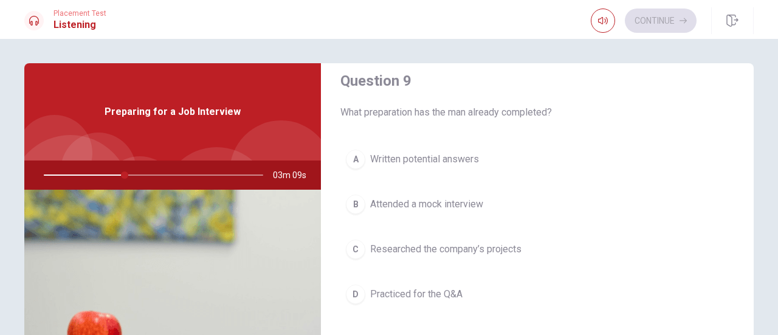
scroll to position [973, 0]
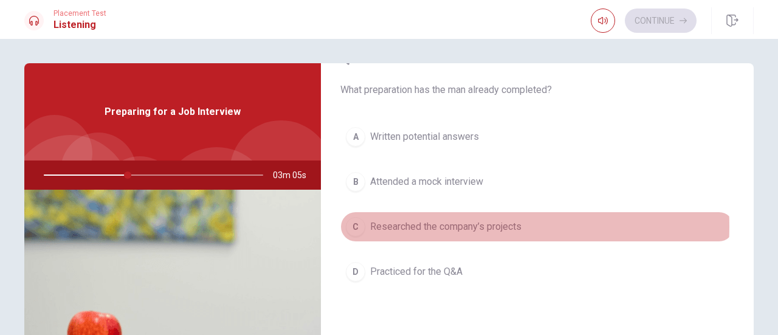
click at [467, 220] on span "Researched the company’s projects" at bounding box center [445, 227] width 151 height 15
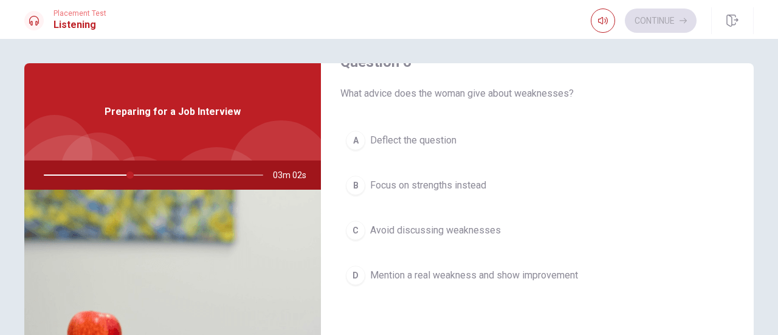
scroll to position [61, 0]
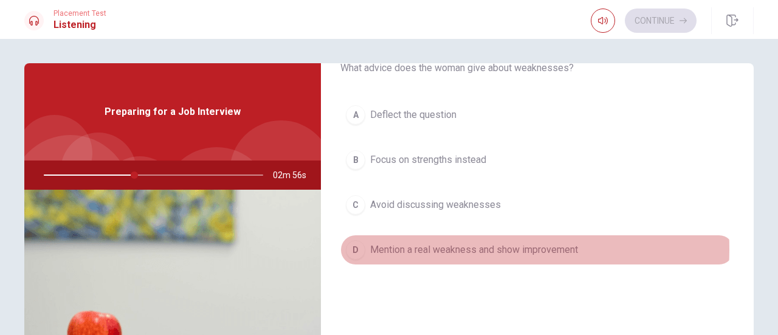
click at [469, 248] on span "Mention a real weakness and show improvement" at bounding box center [474, 250] width 208 height 15
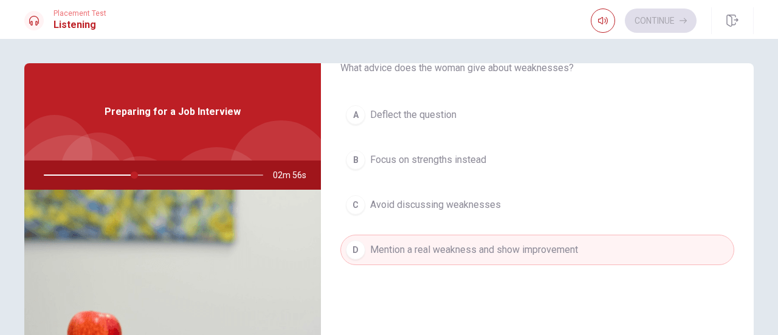
scroll to position [304, 0]
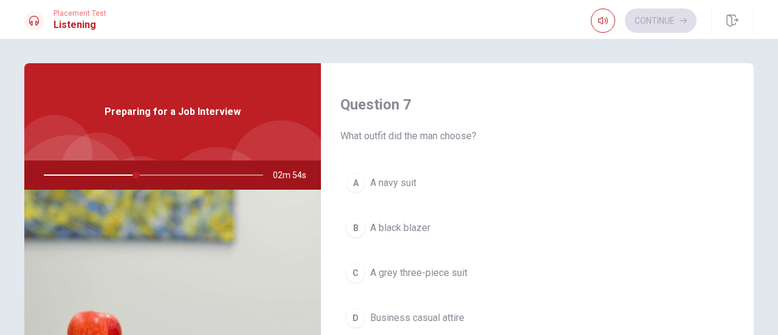
click at [413, 182] on span "A navy suit" at bounding box center [393, 183] width 46 height 15
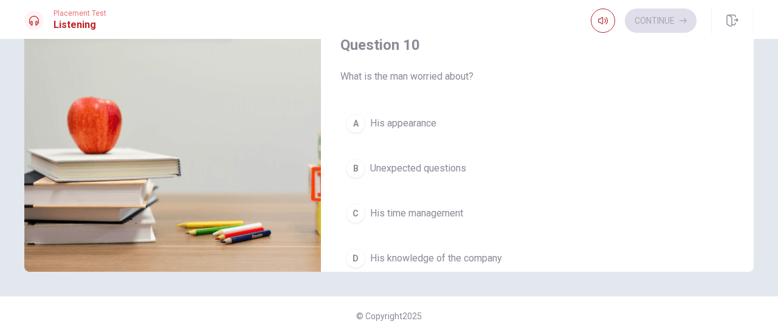
scroll to position [1065, 0]
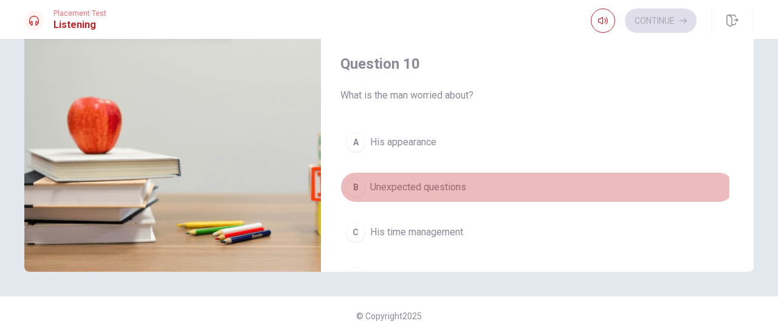
click at [451, 180] on span "Unexpected questions" at bounding box center [418, 187] width 96 height 15
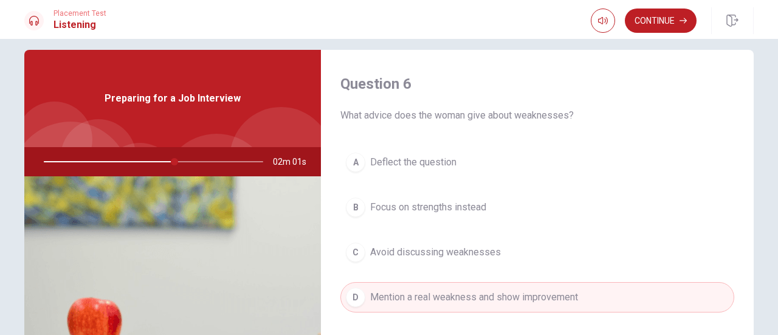
scroll to position [0, 0]
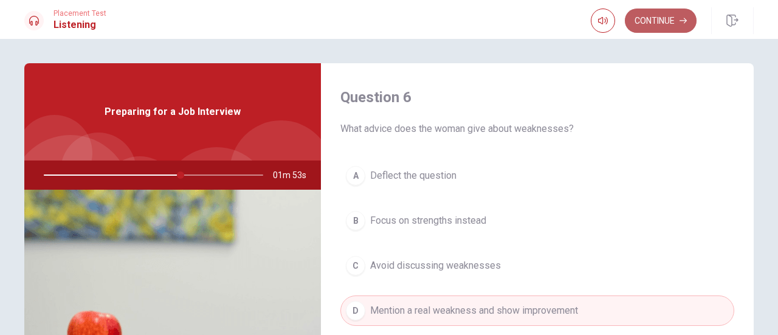
click at [657, 20] on button "Continue" at bounding box center [661, 21] width 72 height 24
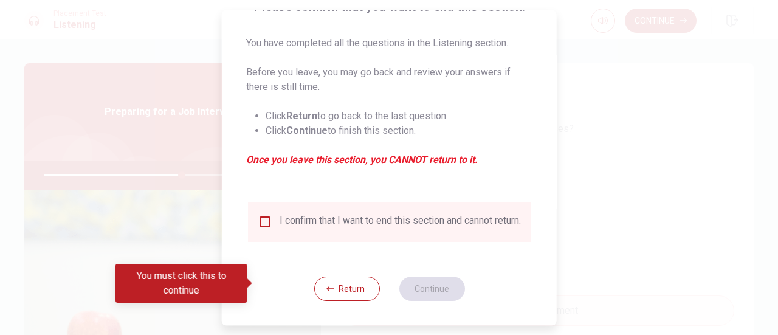
scroll to position [118, 0]
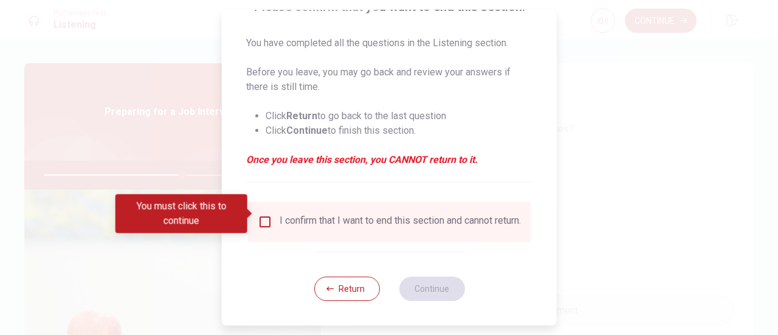
click at [356, 220] on div "I confirm that I want to end this section and cannot return." at bounding box center [400, 222] width 241 height 15
click at [263, 215] on input "You must click this to continue" at bounding box center [265, 222] width 15 height 15
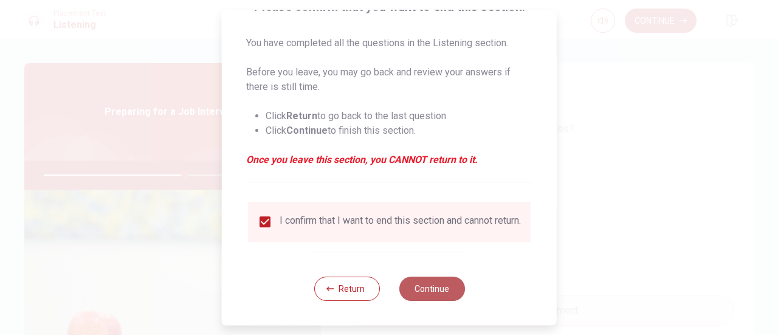
click at [451, 289] on button "Continue" at bounding box center [432, 289] width 66 height 24
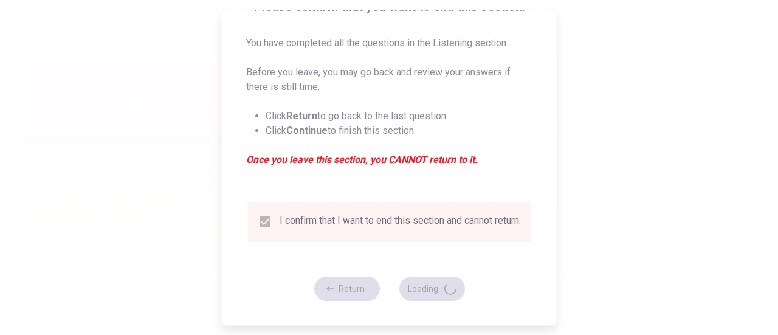
type input "65"
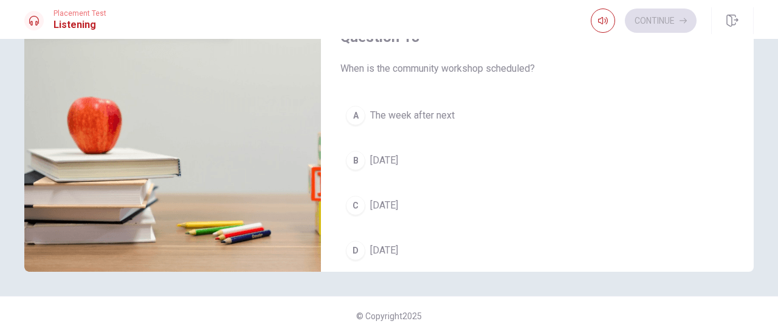
scroll to position [1065, 0]
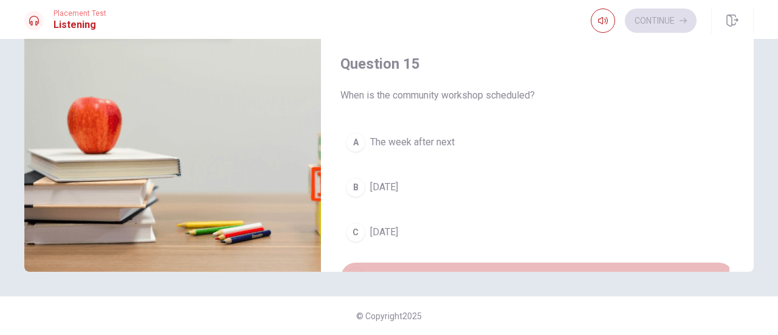
click at [398, 270] on span "[DATE]" at bounding box center [384, 277] width 28 height 15
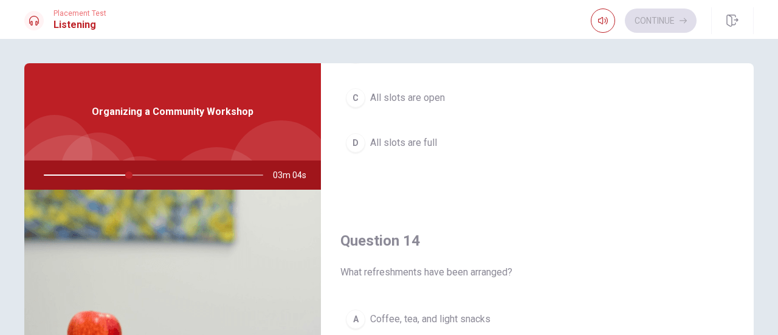
scroll to position [912, 0]
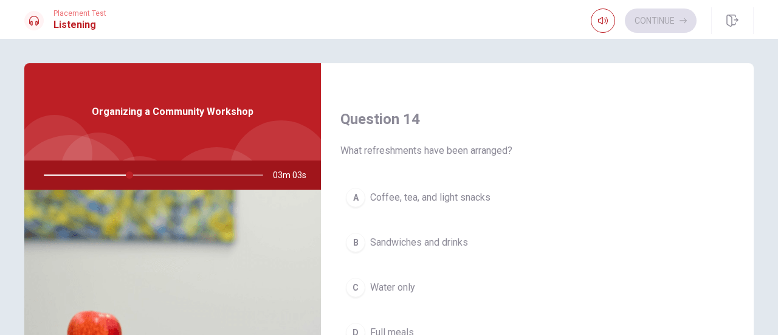
click at [473, 190] on span "Coffee, tea, and light snacks" at bounding box center [430, 197] width 120 height 15
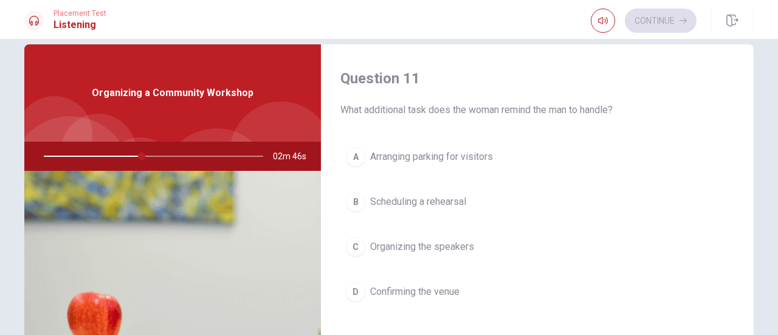
scroll to position [0, 0]
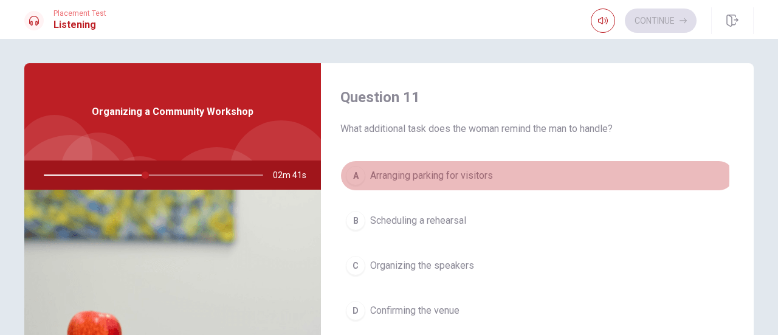
click at [478, 176] on span "Arranging parking for visitors" at bounding box center [431, 175] width 123 height 15
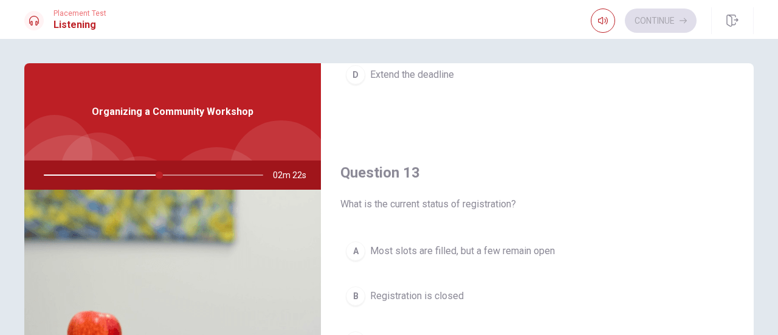
scroll to position [608, 0]
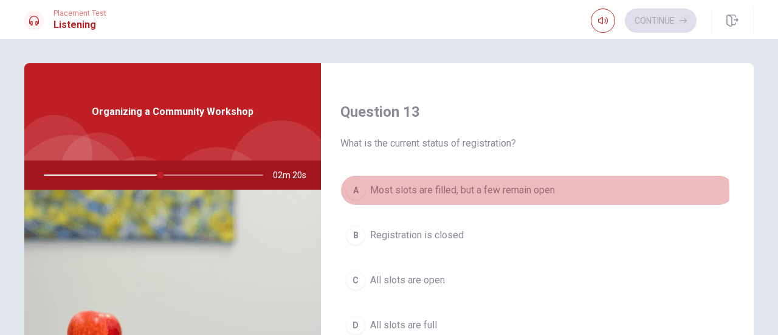
click at [499, 190] on span "Most slots are filled, but a few remain open" at bounding box center [462, 190] width 185 height 15
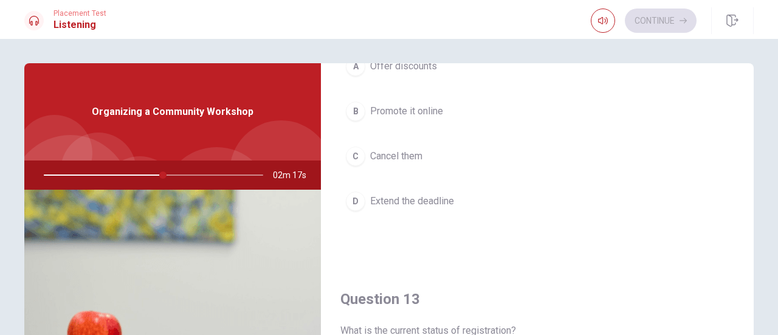
scroll to position [365, 0]
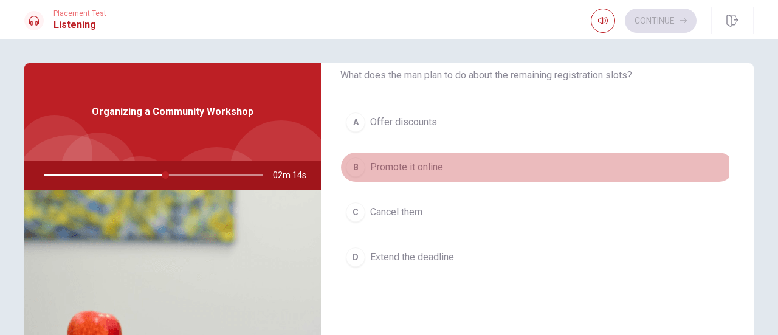
click at [432, 168] on span "Promote it online" at bounding box center [406, 167] width 73 height 15
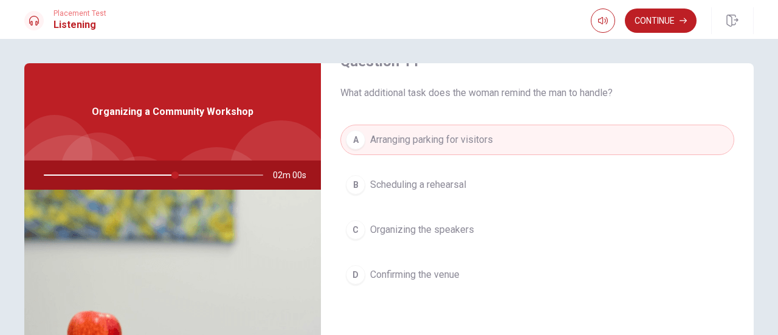
scroll to position [61, 0]
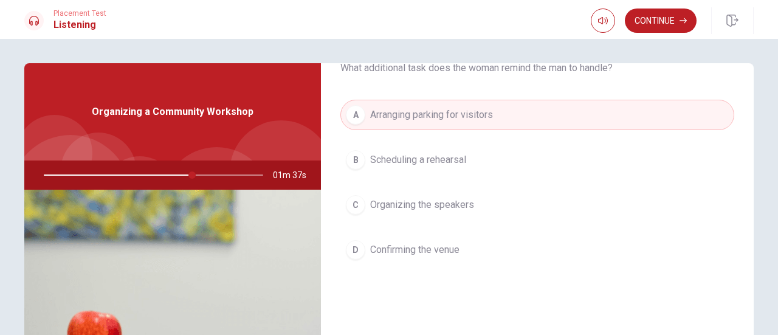
click at [446, 250] on span "Confirming the venue" at bounding box center [414, 250] width 89 height 15
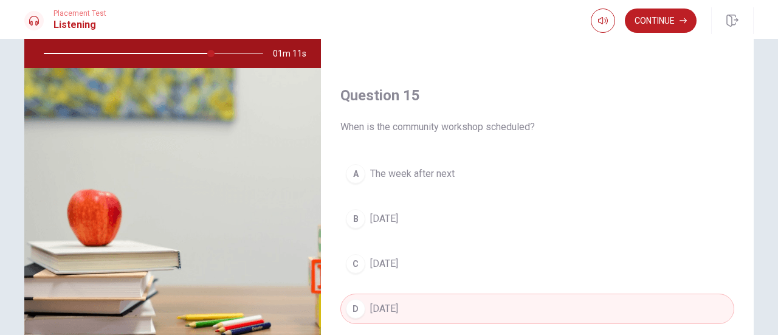
scroll to position [214, 0]
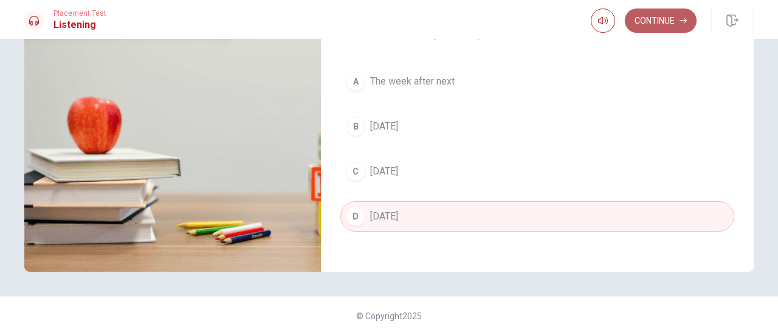
click at [638, 22] on button "Continue" at bounding box center [661, 21] width 72 height 24
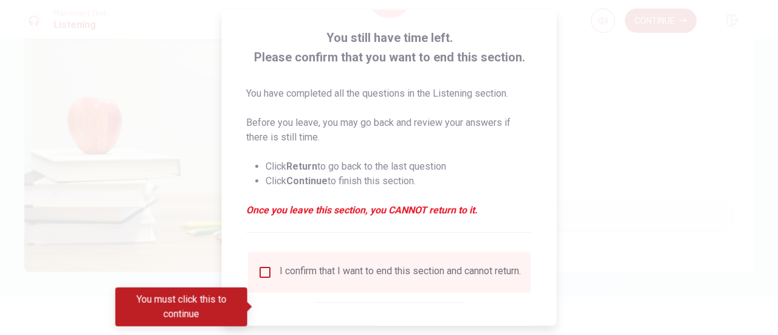
scroll to position [118, 0]
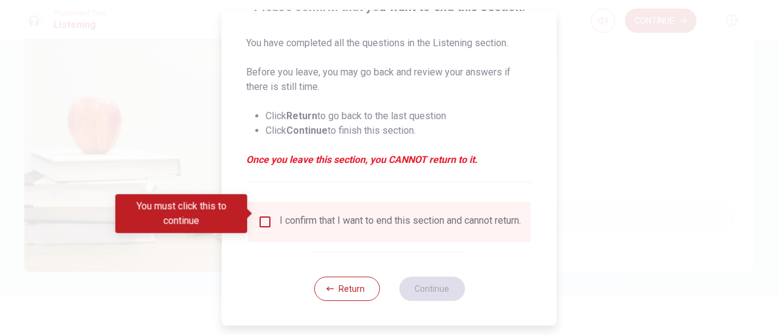
click at [319, 221] on div "I confirm that I want to end this section and cannot return." at bounding box center [400, 222] width 241 height 15
click at [266, 215] on input "You must click this to continue" at bounding box center [265, 222] width 15 height 15
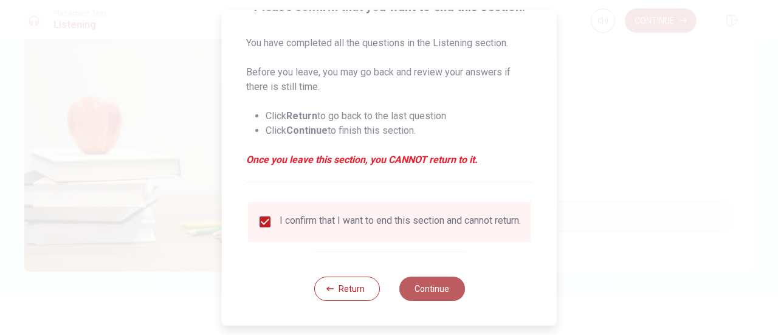
click at [424, 286] on button "Continue" at bounding box center [432, 289] width 66 height 24
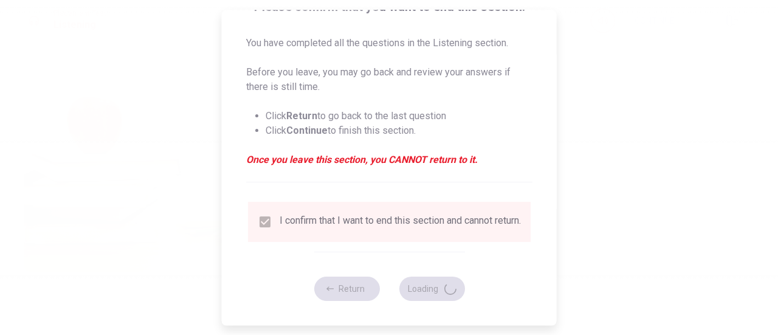
type input "79"
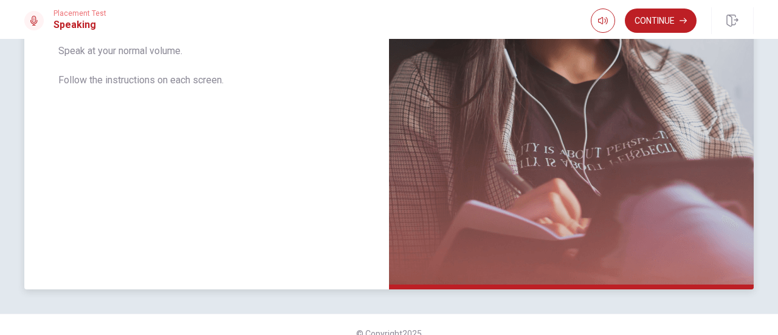
scroll to position [321, 0]
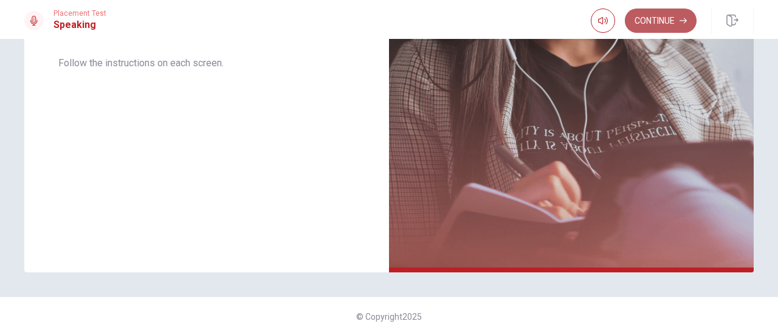
click at [653, 22] on button "Continue" at bounding box center [661, 21] width 72 height 24
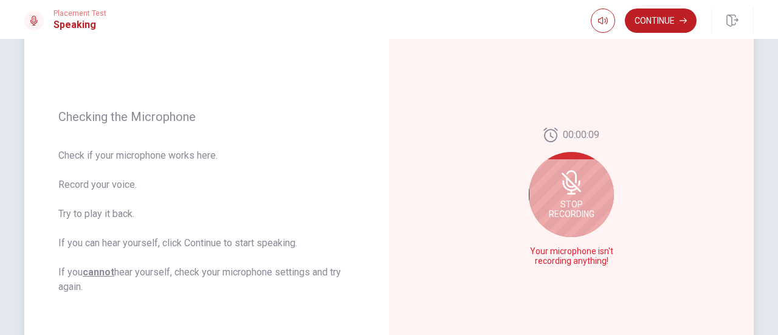
scroll to position [122, 0]
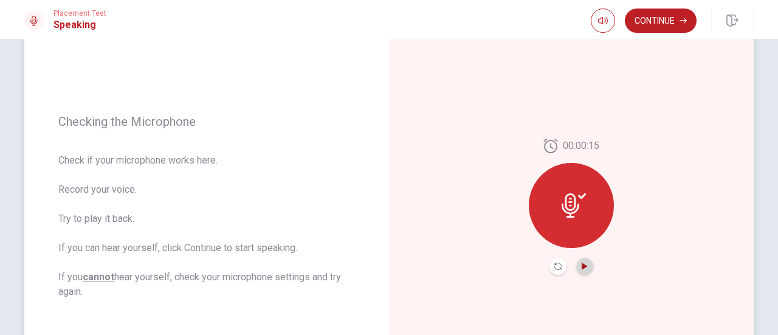
click at [582, 263] on icon "Play Audio" at bounding box center [584, 266] width 5 height 7
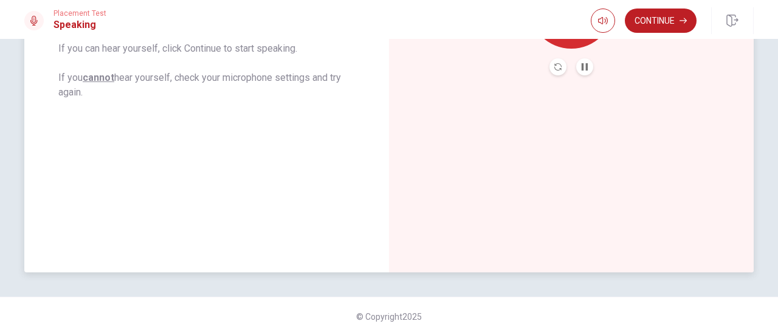
scroll to position [139, 0]
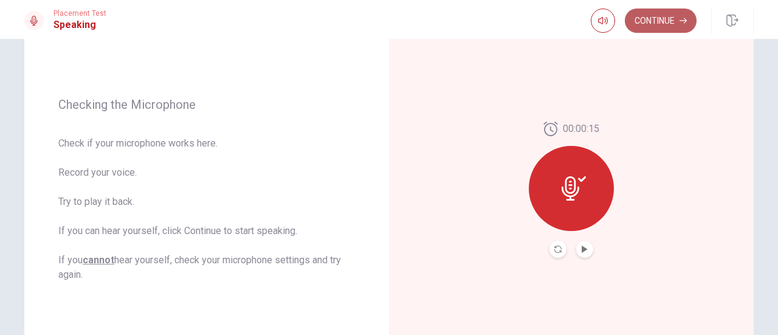
click at [659, 18] on button "Continue" at bounding box center [661, 21] width 72 height 24
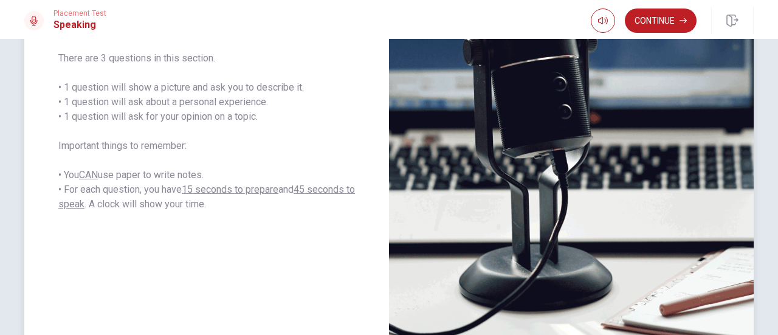
scroll to position [260, 0]
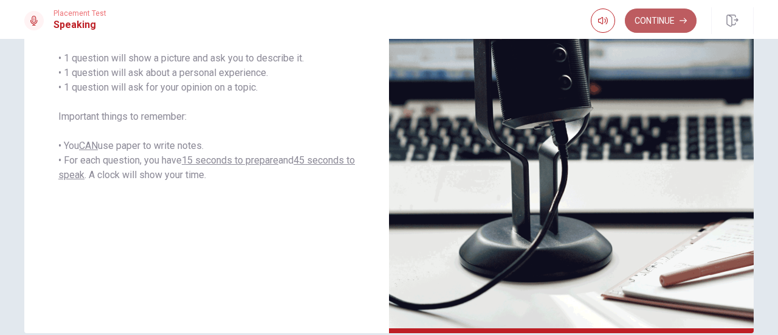
click at [647, 16] on button "Continue" at bounding box center [661, 21] width 72 height 24
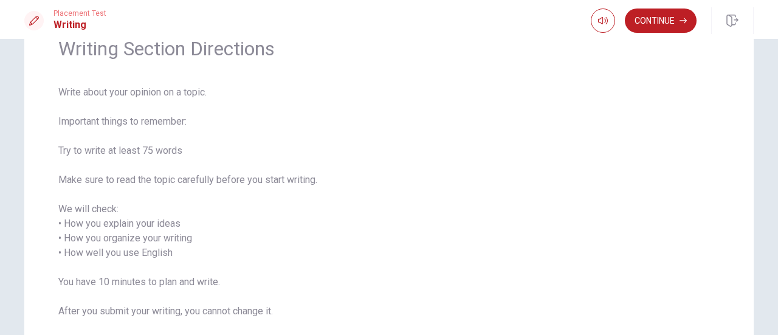
scroll to position [122, 0]
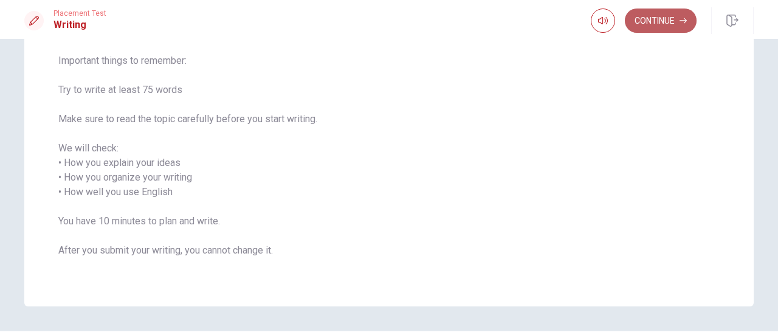
click at [659, 25] on button "Continue" at bounding box center [661, 21] width 72 height 24
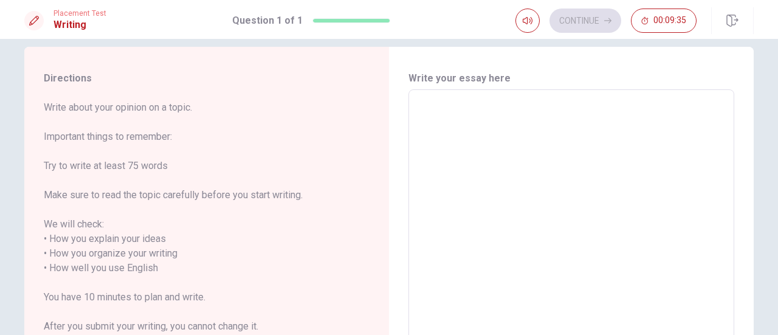
scroll to position [0, 0]
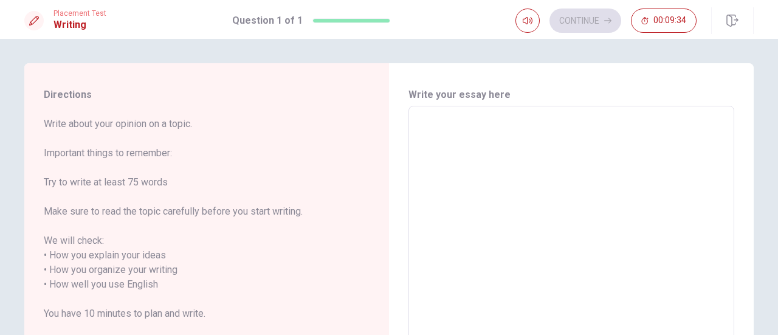
click at [467, 204] on textarea at bounding box center [571, 277] width 309 height 323
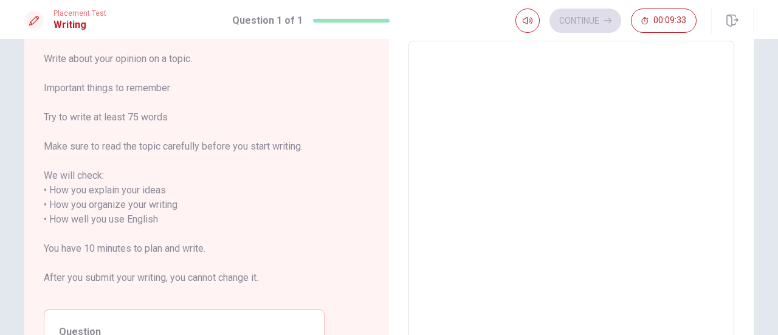
scroll to position [182, 0]
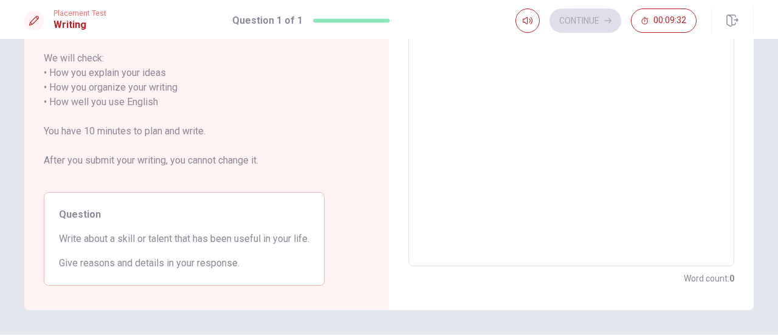
type textarea "M"
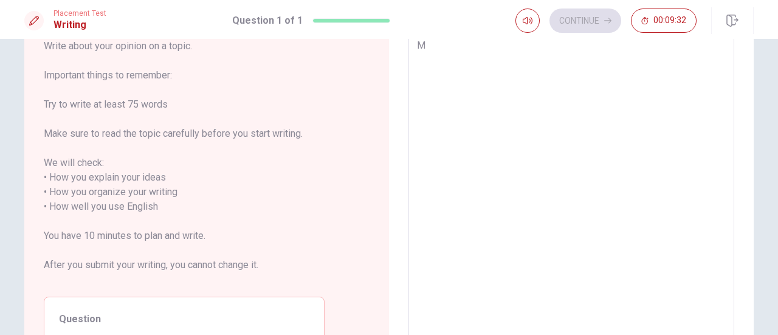
type textarea "x"
type textarea "My"
type textarea "x"
type textarea "My"
type textarea "x"
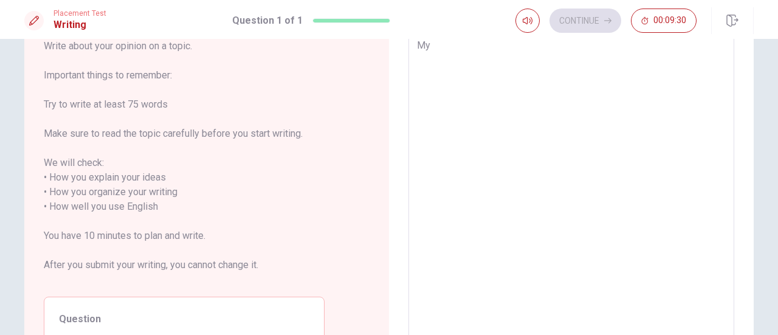
type textarea "My s"
type textarea "x"
type textarea "My sk"
type textarea "x"
type textarea "My ski"
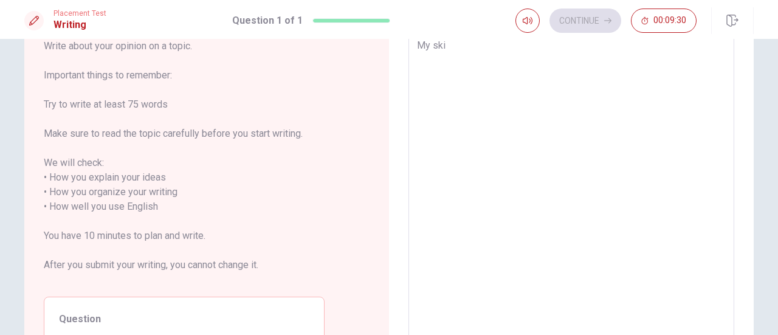
type textarea "x"
type textarea "My skil"
type textarea "x"
type textarea "My ski"
type textarea "x"
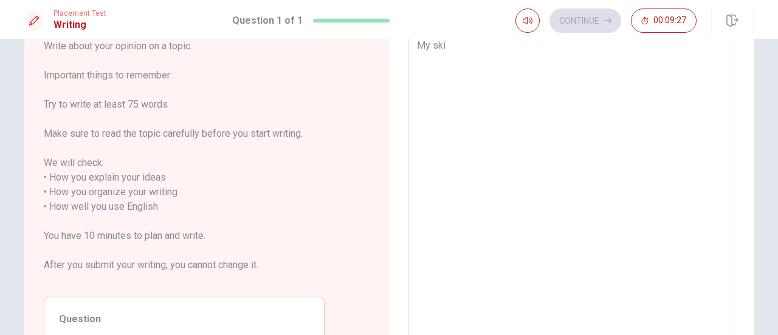
type textarea "My sk"
type textarea "x"
type textarea "My s"
type textarea "x"
type textarea "My"
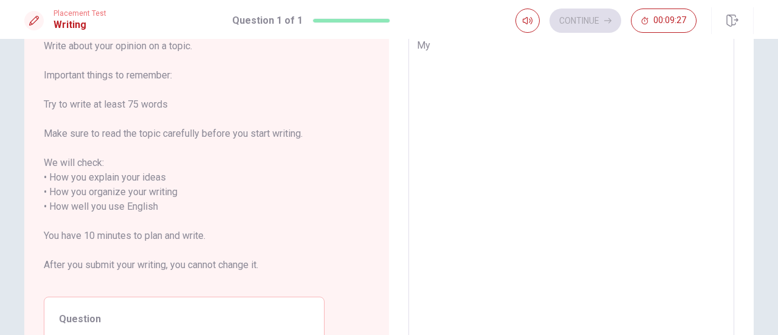
type textarea "x"
type textarea "My"
type textarea "x"
type textarea "M"
type textarea "x"
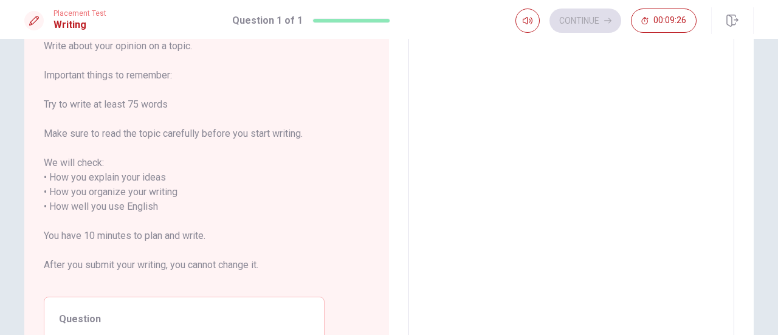
type textarea "O"
type textarea "x"
type textarea "On"
type textarea "x"
type textarea "One"
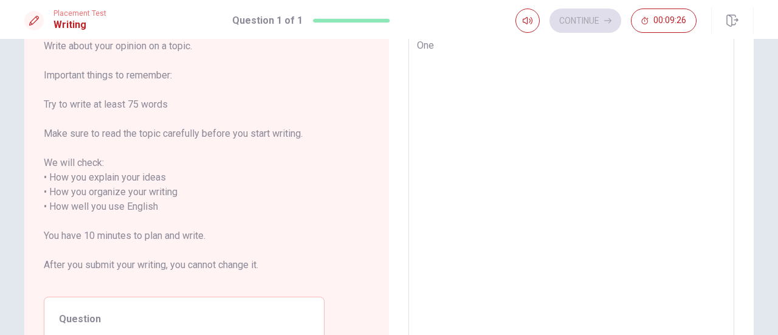
type textarea "x"
type textarea "One"
type textarea "x"
type textarea "One o"
type textarea "x"
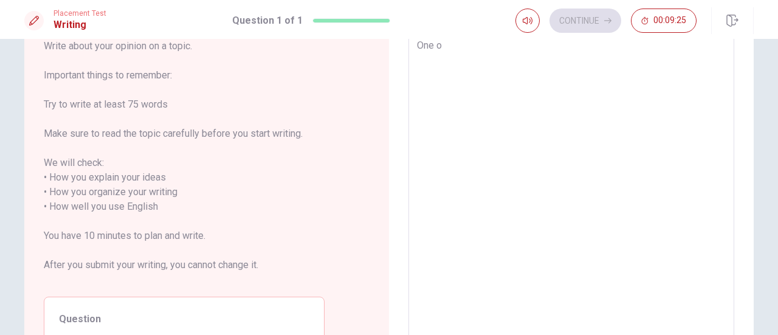
type textarea "One og"
type textarea "x"
type textarea "One o"
type textarea "x"
type textarea "One of"
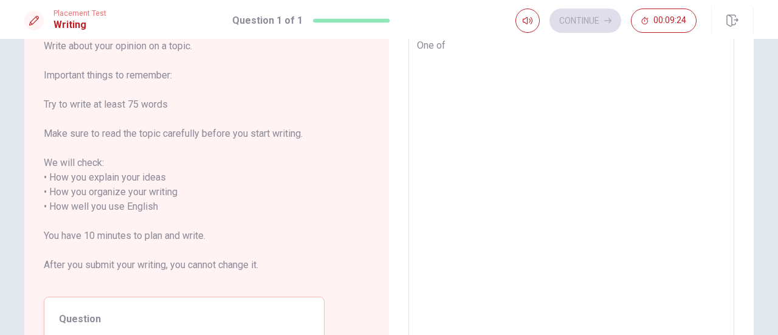
type textarea "x"
type textarea "One of"
type textarea "x"
type textarea "One of m"
type textarea "x"
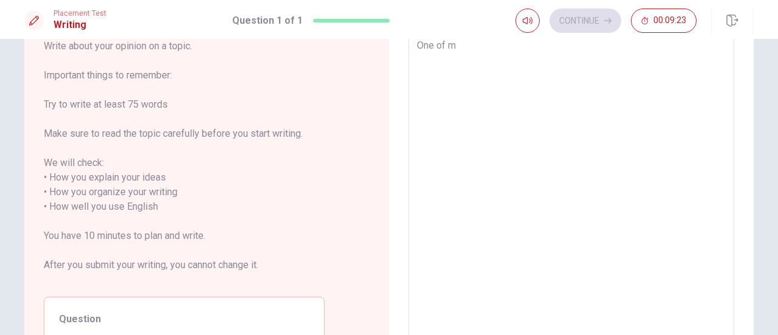
type textarea "One of my"
type textarea "x"
type textarea "One of mya"
type textarea "x"
type textarea "One of mya"
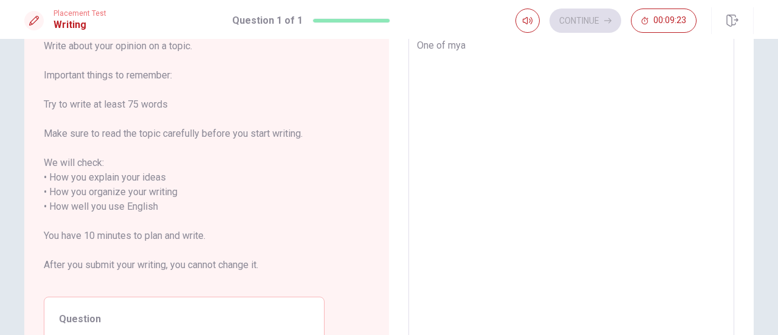
type textarea "x"
type textarea "One of mya"
type textarea "x"
type textarea "One of my"
type textarea "x"
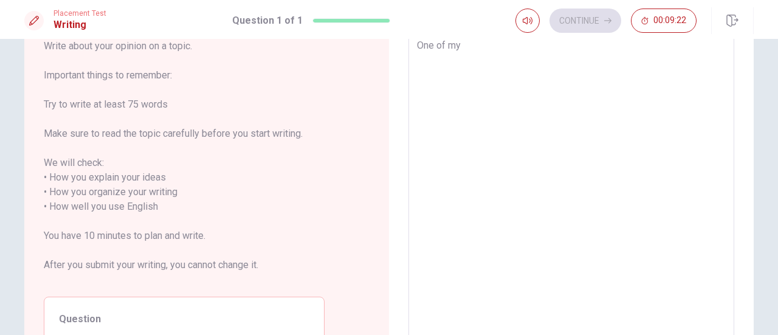
type textarea "One of my"
type textarea "x"
type textarea "One of my s"
type textarea "x"
type textarea "One of my sk"
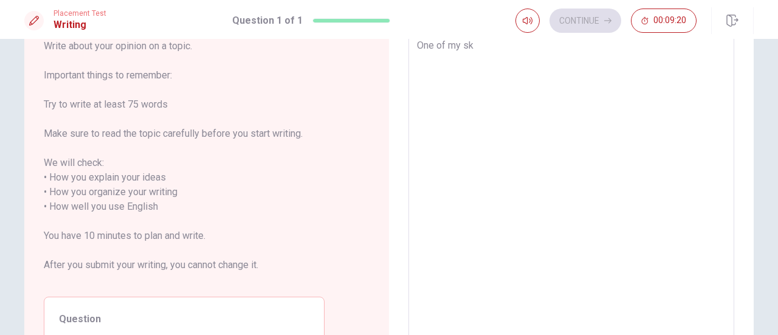
type textarea "x"
type textarea "One of my ski"
type textarea "x"
type textarea "One of my skil"
type textarea "x"
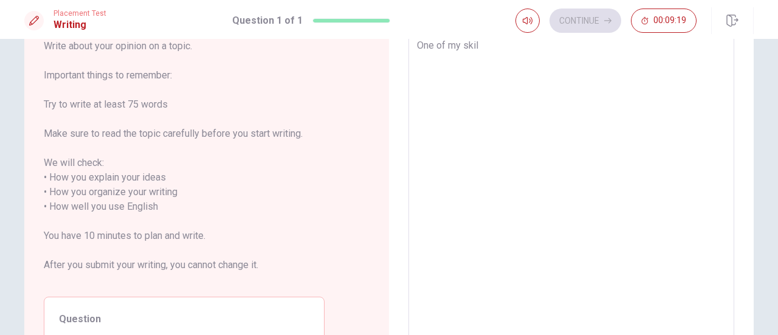
type textarea "One of my skill"
type textarea "x"
type textarea "One of my skille"
type textarea "x"
type textarea "One of my skill"
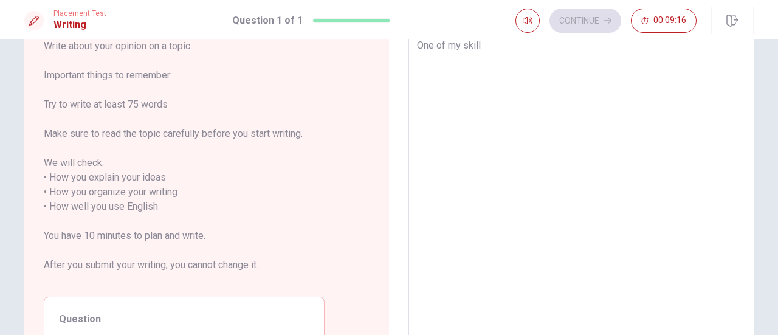
type textarea "x"
type textarea "One of my skills"
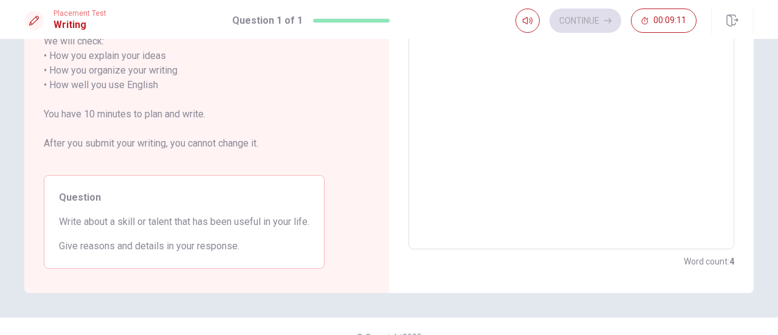
scroll to position [17, 0]
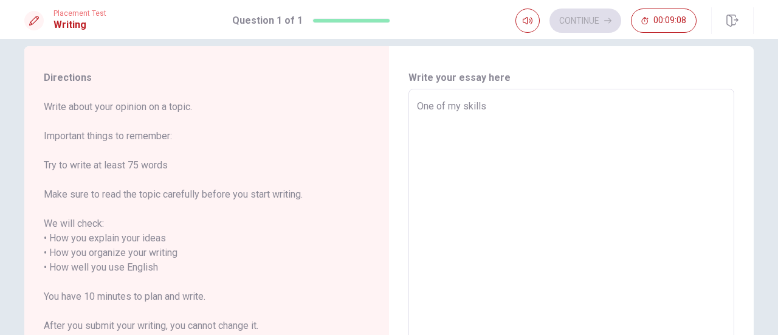
type textarea "x"
type textarea "One of my skills"
type textarea "x"
type textarea "One of my skills f"
type textarea "x"
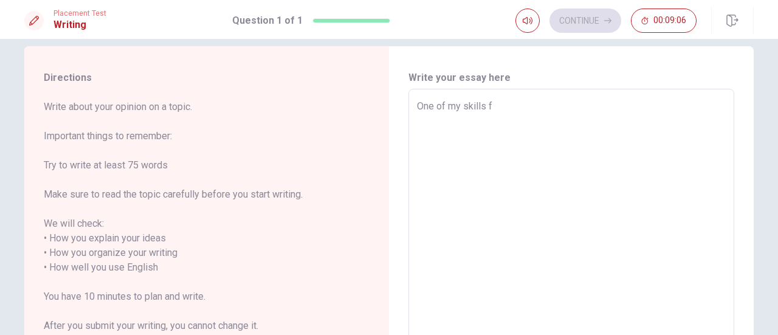
type textarea "One of my skills fo"
type textarea "x"
type textarea "One of my skills for"
type textarea "x"
type textarea "One of my skills for"
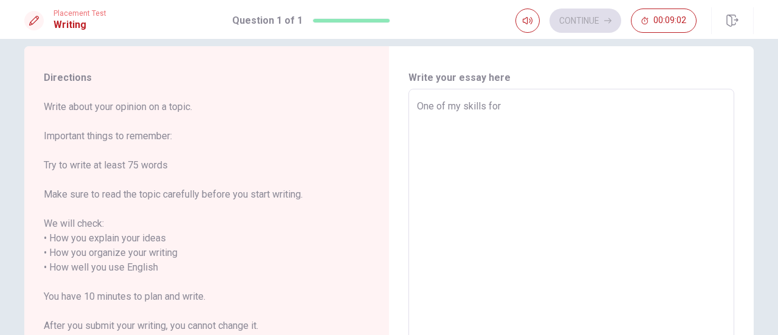
type textarea "x"
type textarea "One of my skills ufor"
type textarea "x"
type textarea "One of my skills usfor"
type textarea "x"
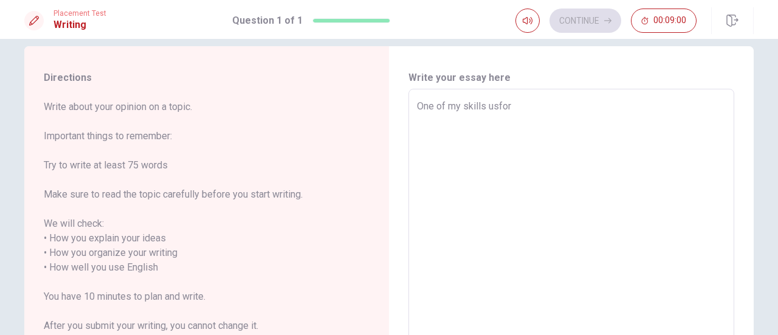
type textarea "One of my skills ufor"
type textarea "x"
type textarea "One of my skills for"
type textarea "x"
type textarea "One of my uskills for"
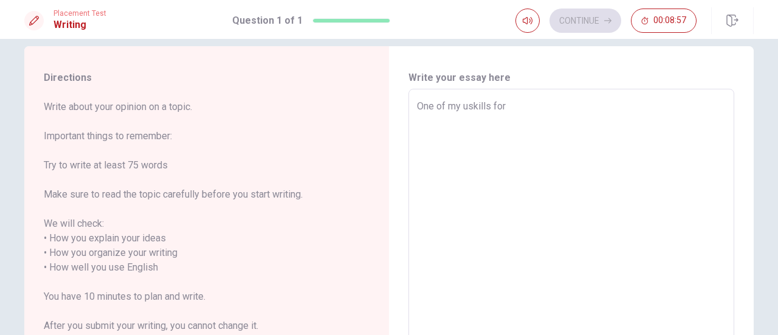
type textarea "x"
type textarea "One of my usskills for"
type textarea "x"
type textarea "One of my useskills for"
type textarea "x"
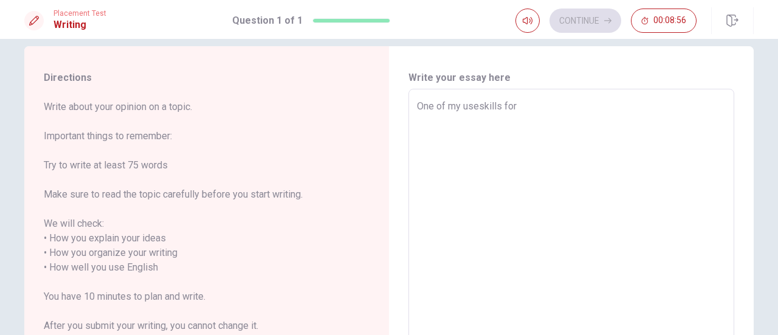
type textarea "One of my usefskills for"
type textarea "x"
type textarea "One of my usefuskills for"
type textarea "x"
type textarea "One of my usefulskills for"
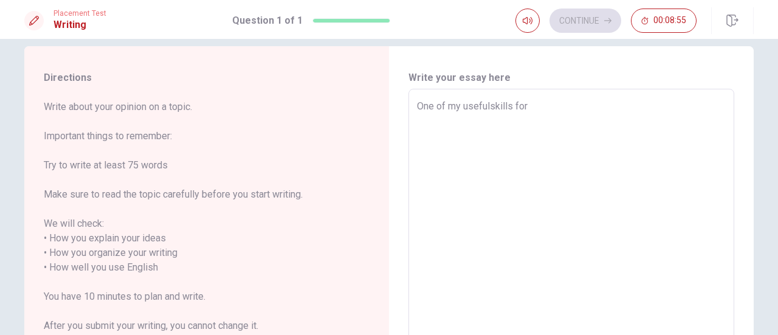
type textarea "x"
type textarea "One of my useful skills for"
type textarea "x"
type textarea "One of my useful skills for"
type textarea "x"
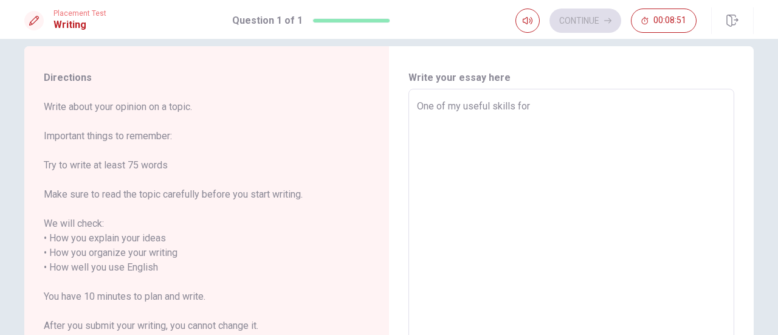
type textarea "One of my useful skills for"
type textarea "x"
type textarea "One of my useful skills fo"
type textarea "x"
type textarea "One of my useful skills f"
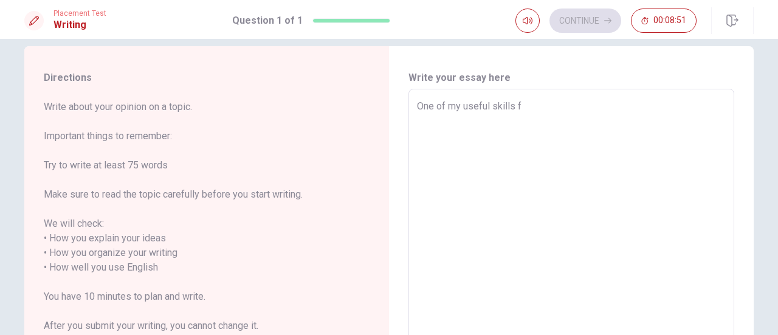
type textarea "x"
type textarea "One of my useful skills"
type textarea "x"
type textarea "One of my useful skills i"
type textarea "x"
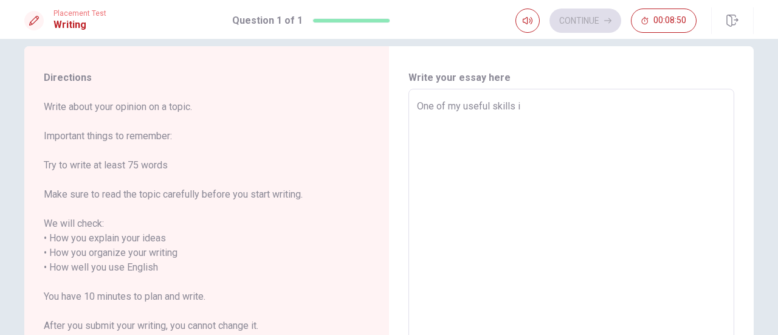
type textarea "One of my useful skills in"
type textarea "x"
type textarea "One of my useful skills in"
type textarea "x"
type textarea "One of my useful skills in m"
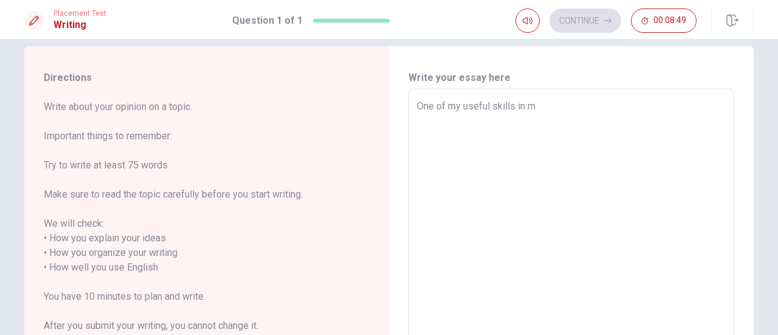
type textarea "x"
type textarea "One of my useful skills in my"
type textarea "x"
type textarea "One of my useful skills in my"
type textarea "x"
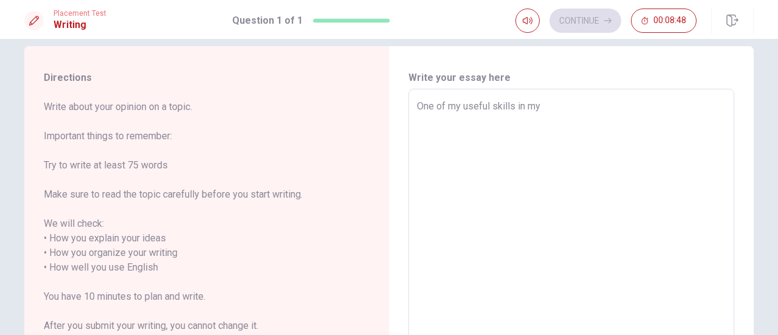
type textarea "One of my useful skills in my l"
type textarea "x"
type textarea "One of my useful skills in my li"
type textarea "x"
type textarea "One of my useful skills in my lif"
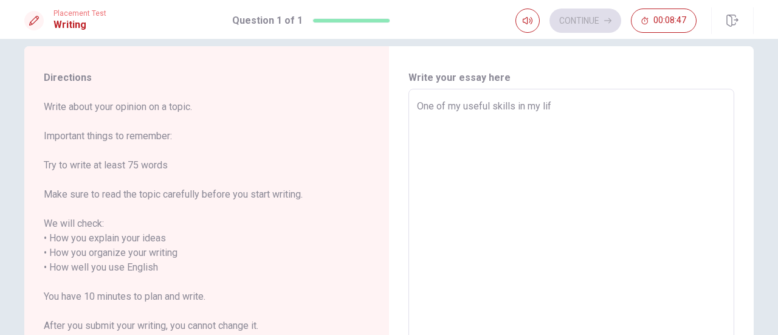
type textarea "x"
type textarea "One of my useful skills in my life"
type textarea "x"
type textarea "One of my useful skills in my life"
type textarea "x"
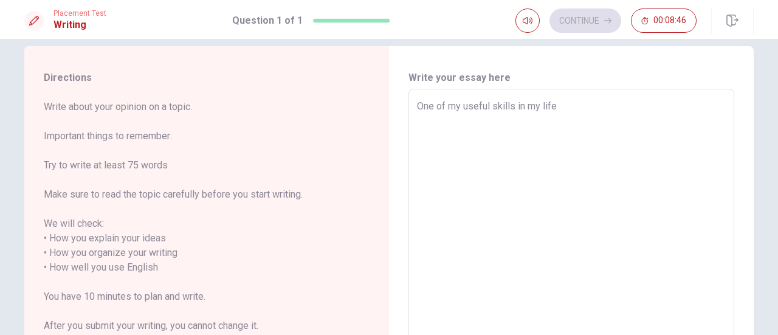
type textarea "One of my useful skills in my life i"
type textarea "x"
type textarea "One of my useful skills in my life is"
type textarea "x"
type textarea "One of my useful skills in my life is"
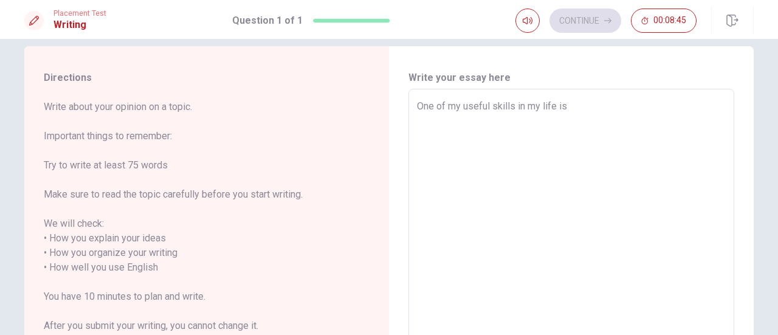
type textarea "x"
type textarea "One of my useful skills in my life is t"
type textarea "x"
type textarea "One of my useful skills in my life is to"
type textarea "x"
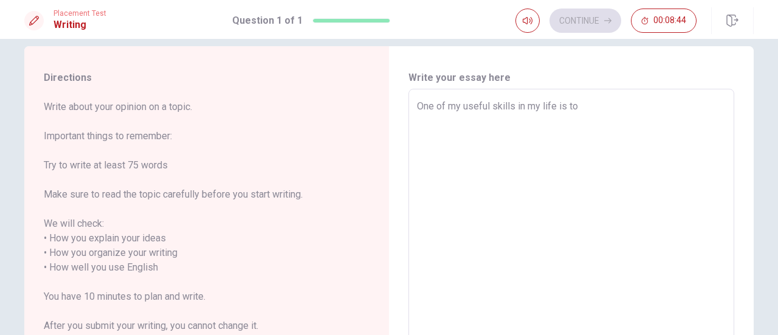
type textarea "One of my useful skills in my life is t"
type textarea "x"
type textarea "One of my useful skills in my life is"
type textarea "x"
type textarea "One of my useful skills in my life is l"
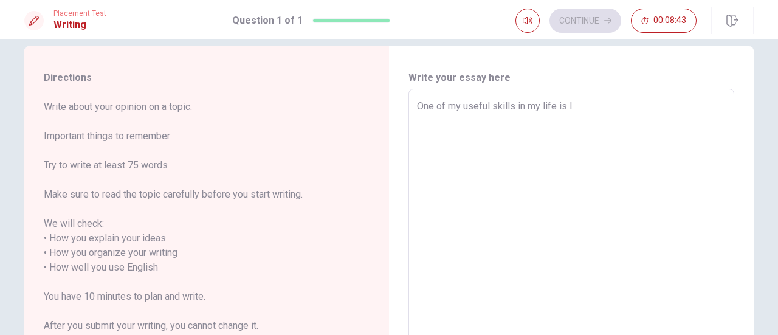
type textarea "x"
type textarea "One of my useful skills in my life is li"
type textarea "x"
type textarea "One of my useful skills in my life is lis"
type textarea "x"
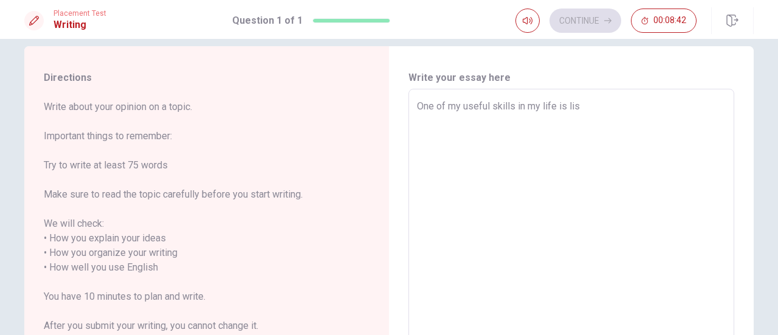
type textarea "One of my useful skills in my life is [PERSON_NAME]"
type textarea "x"
type textarea "One of my useful skills in my life is lis"
type textarea "x"
type textarea "One of my useful skills in my life is list"
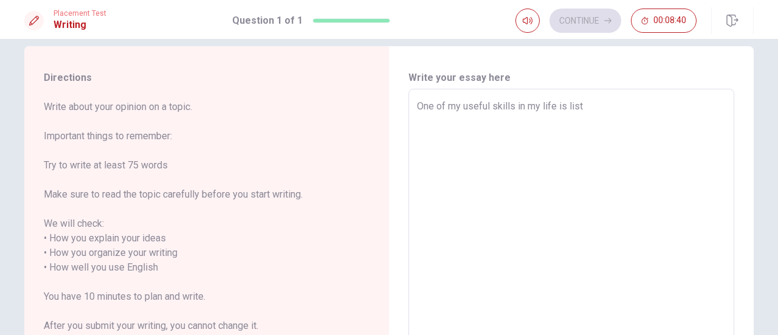
type textarea "x"
type textarea "One of my useful skills in my life is liste"
type textarea "x"
type textarea "One of my useful skills in my life is listen"
type textarea "x"
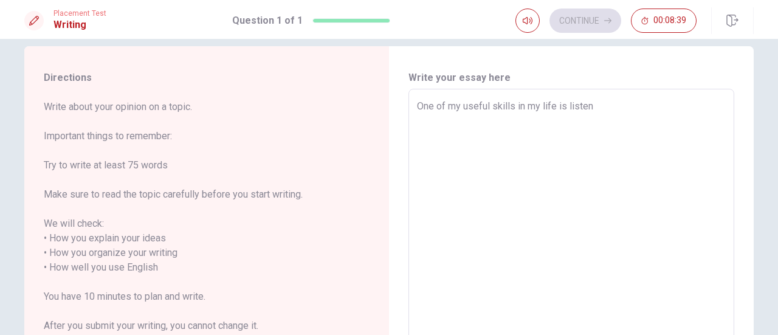
type textarea "One of my useful skills in my life is listeni"
type textarea "x"
type textarea "One of my useful skills in my life is listenin"
type textarea "x"
type textarea "One of my useful skills in my life is listening"
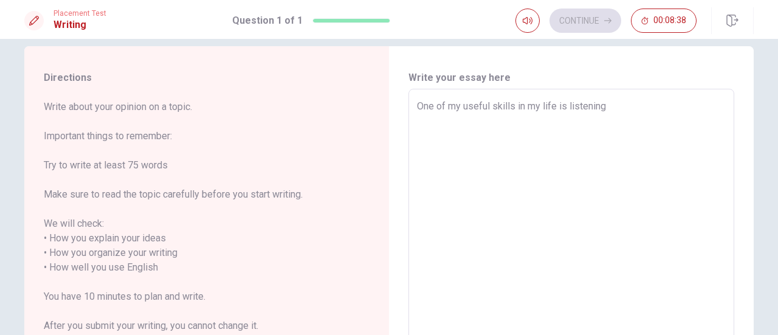
type textarea "x"
type textarea "One of my useful skills in my life is listeningu"
type textarea "x"
type textarea "One of my useful skills in my life is listeningu"
type textarea "x"
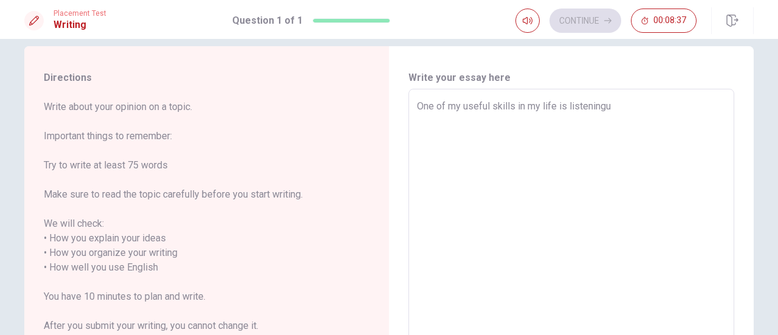
type textarea "One of my useful skills in my life is listeningu"
type textarea "x"
type textarea "One of my useful skills in my life is listening"
type textarea "x"
type textarea "One of my useful skills in my life is listening"
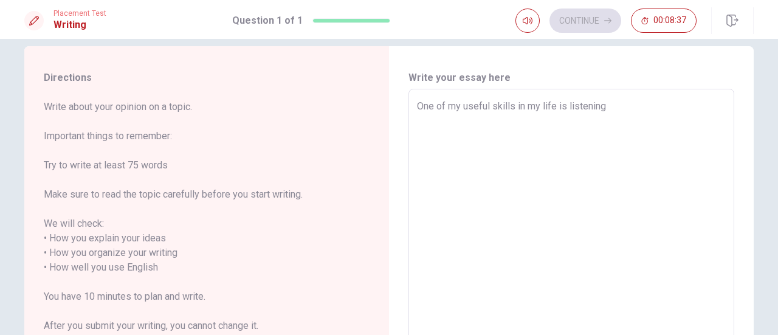
type textarea "x"
type textarea "One of my useful skills in my life is listening t"
type textarea "x"
type textarea "One of my useful skills in my life is listening to"
type textarea "x"
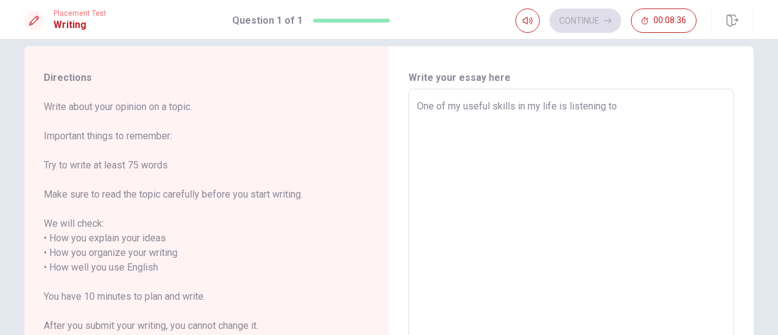
type textarea "One of my useful skills in my life is listening to"
type textarea "x"
type textarea "One of my useful skills in my life is listening to o"
type textarea "x"
type textarea "One of my useful skills in my life is listening to ot"
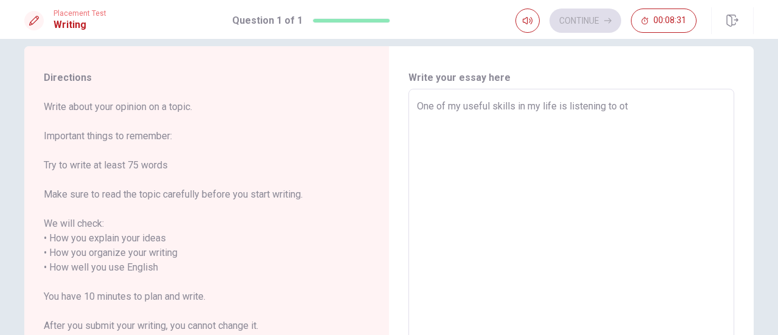
type textarea "x"
type textarea "One of my useful skills in my life is listening to oth"
type textarea "x"
type textarea "One of my useful skills in my life is listening to othe"
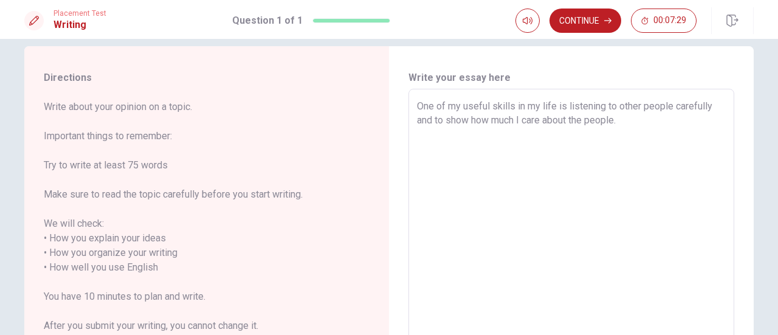
drag, startPoint x: 640, startPoint y: 107, endPoint x: 668, endPoint y: 106, distance: 28.0
click at [668, 106] on textarea "One of my useful skills in my life is listening to other people carefully and t…" at bounding box center [571, 260] width 309 height 323
drag, startPoint x: 573, startPoint y: 122, endPoint x: 615, endPoint y: 123, distance: 41.4
click at [615, 123] on textarea "One of my useful skills in my life is listening to other persons carefully and …" at bounding box center [571, 260] width 309 height 323
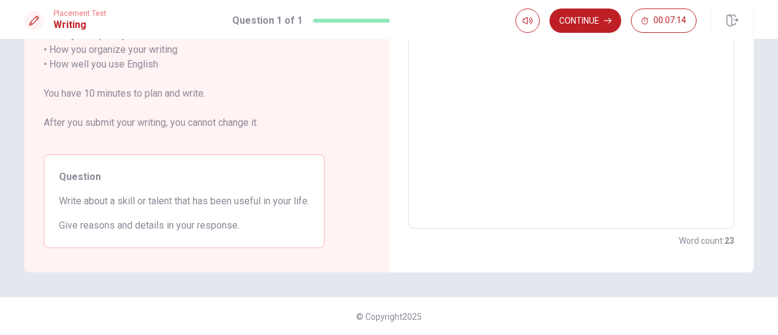
scroll to position [38, 0]
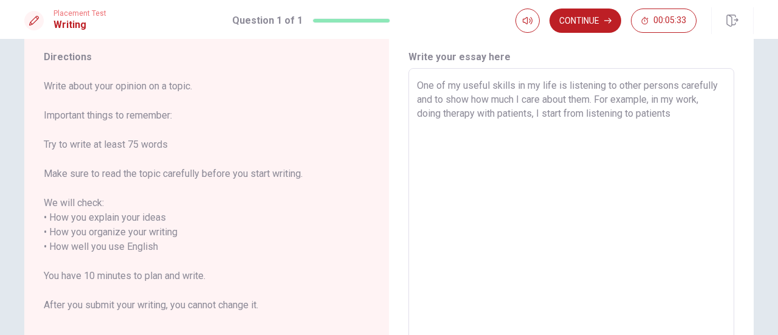
click at [541, 116] on textarea "One of my useful skills in my life is listening to other persons carefully and …" at bounding box center [571, 239] width 309 height 323
click at [710, 114] on textarea "One of my useful skills in my life is listening to other persons carefully and …" at bounding box center [571, 239] width 309 height 323
click at [597, 96] on textarea "One of my useful skills in my life is listening to other persons carefully and …" at bounding box center [571, 239] width 309 height 323
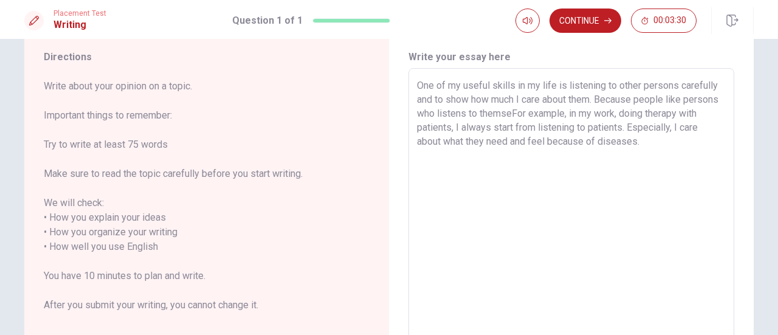
click at [666, 102] on textarea "One of my useful skills in my life is listening to other persons carefully and …" at bounding box center [571, 239] width 309 height 323
click at [693, 99] on textarea "One of my useful skills in my life is listening to other persons carefully and …" at bounding box center [571, 239] width 309 height 323
click at [496, 112] on textarea "One of my useful skills in my life is listening to other persons carefully and …" at bounding box center [571, 239] width 309 height 323
click at [503, 112] on textarea "One of my useful skills in my life is listening to other persons carefully and …" at bounding box center [571, 239] width 309 height 323
click at [518, 112] on textarea "One of my useful skills in my life is listening to other persons carefully and …" at bounding box center [571, 239] width 309 height 323
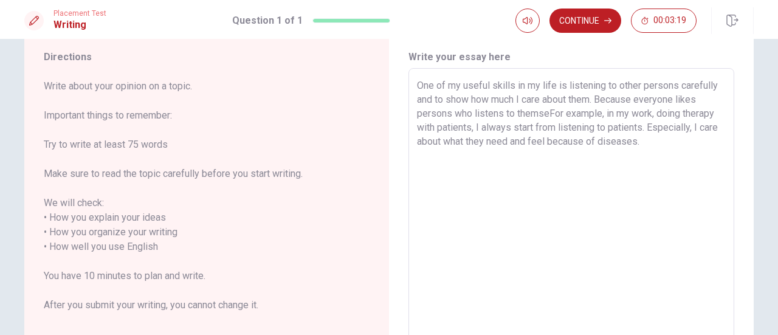
click at [516, 112] on textarea "One of my useful skills in my life is listening to other persons carefully and …" at bounding box center [571, 239] width 309 height 323
drag, startPoint x: 694, startPoint y: 112, endPoint x: 715, endPoint y: 116, distance: 21.6
click at [715, 116] on textarea "One of my useful skills in my life is listening to other persons carefully and …" at bounding box center [571, 239] width 309 height 323
click at [417, 126] on textarea "One of my useful skills in my life is listening to other persons carefully and …" at bounding box center [571, 239] width 309 height 323
click at [699, 112] on textarea "One of my useful skills in my life is listening to other persons carefully and …" at bounding box center [571, 239] width 309 height 323
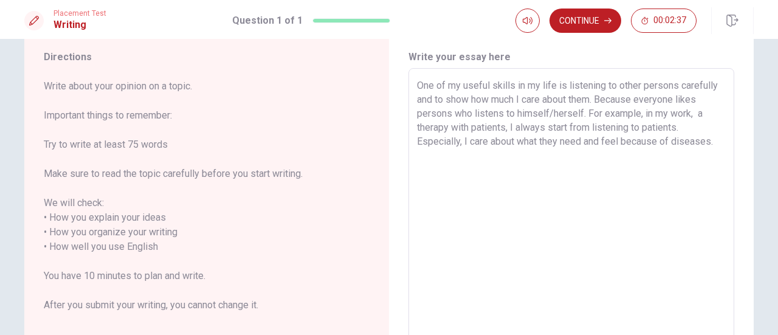
click at [503, 125] on textarea "One of my useful skills in my life is listening to other persons carefully and …" at bounding box center [571, 239] width 309 height 323
click at [676, 128] on textarea "One of my useful skills in my life is listening to other persons carefully and …" at bounding box center [571, 239] width 309 height 323
click at [632, 127] on textarea "One of my useful skills in my life is listening to other persons carefully and …" at bounding box center [571, 239] width 309 height 323
click at [524, 156] on textarea "One of my useful skills in my life is listening to other persons carefully and …" at bounding box center [571, 239] width 309 height 323
click at [519, 156] on textarea "One of my useful skills in my life is listening to other persons carefully and …" at bounding box center [571, 239] width 309 height 323
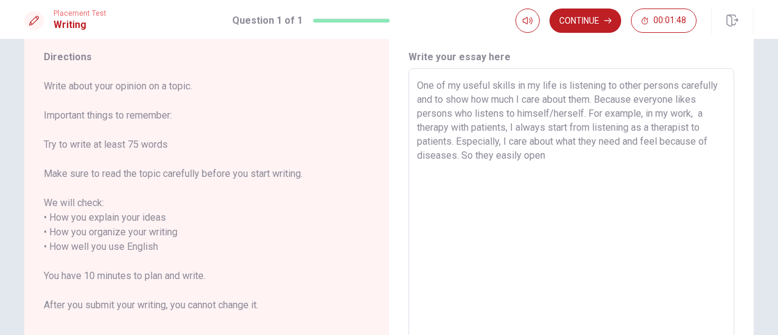
click at [547, 155] on textarea "One of my useful skills in my life is listening to other persons carefully and …" at bounding box center [571, 239] width 309 height 323
drag, startPoint x: 645, startPoint y: 155, endPoint x: 690, endPoint y: 157, distance: 45.6
click at [690, 157] on textarea "One of my useful skills in my life is listening to other persons carefully and …" at bounding box center [571, 239] width 309 height 323
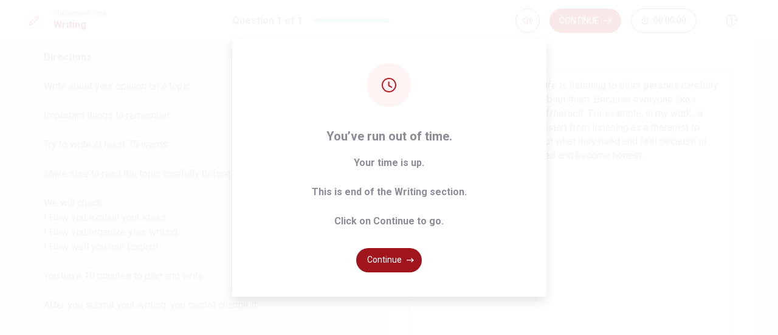
click at [378, 256] on button "Continue" at bounding box center [389, 260] width 66 height 24
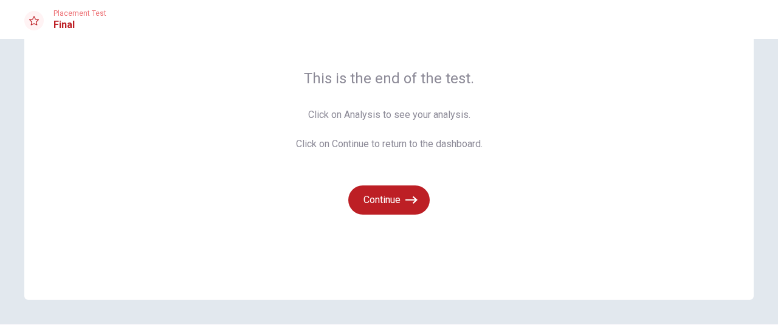
scroll to position [107, 0]
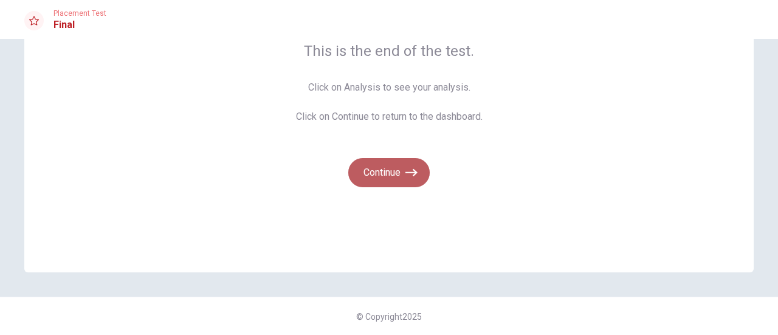
click at [390, 175] on button "Continue" at bounding box center [388, 172] width 81 height 29
